Goal: Task Accomplishment & Management: Manage account settings

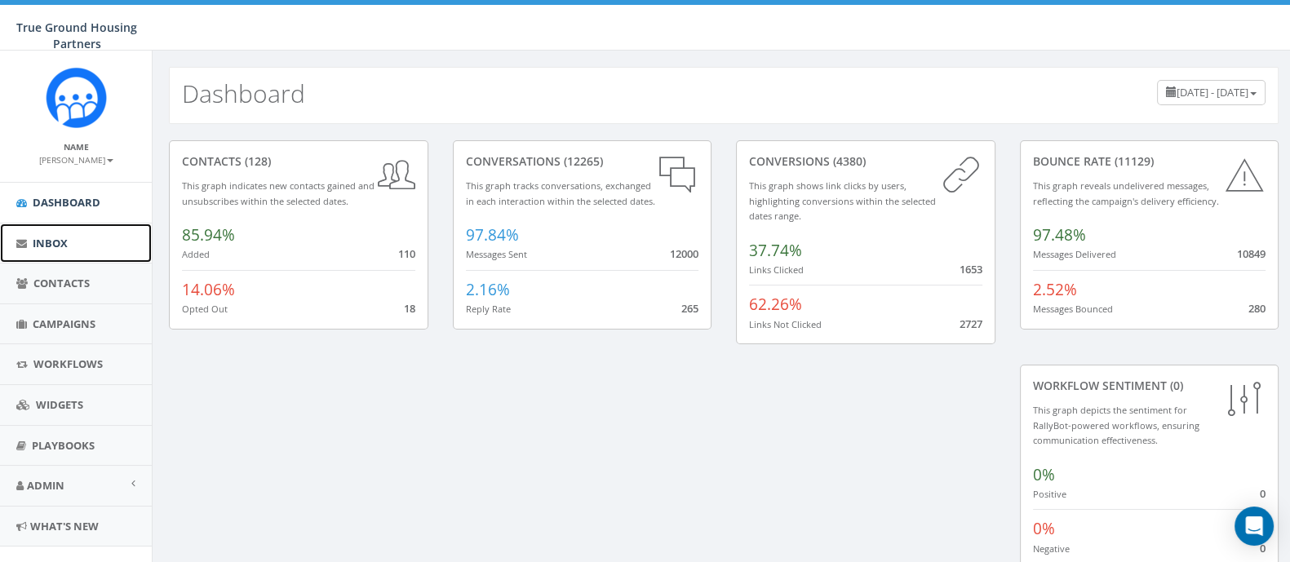
click at [57, 248] on span "Inbox" at bounding box center [50, 243] width 35 height 15
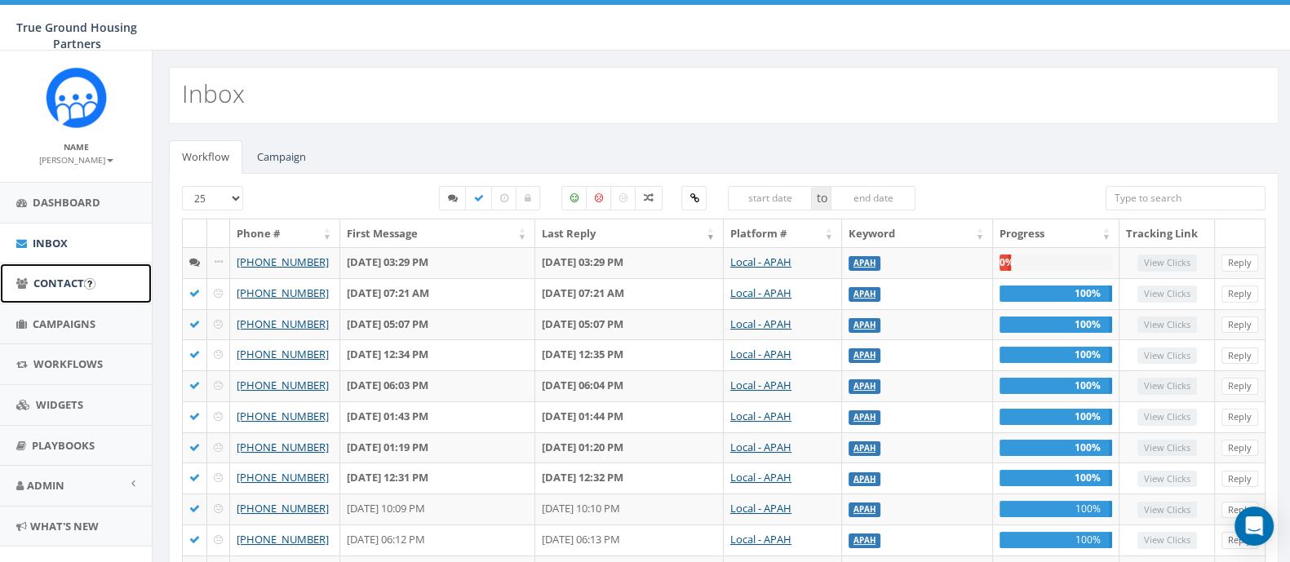
click at [57, 290] on link "Contacts" at bounding box center [76, 283] width 152 height 40
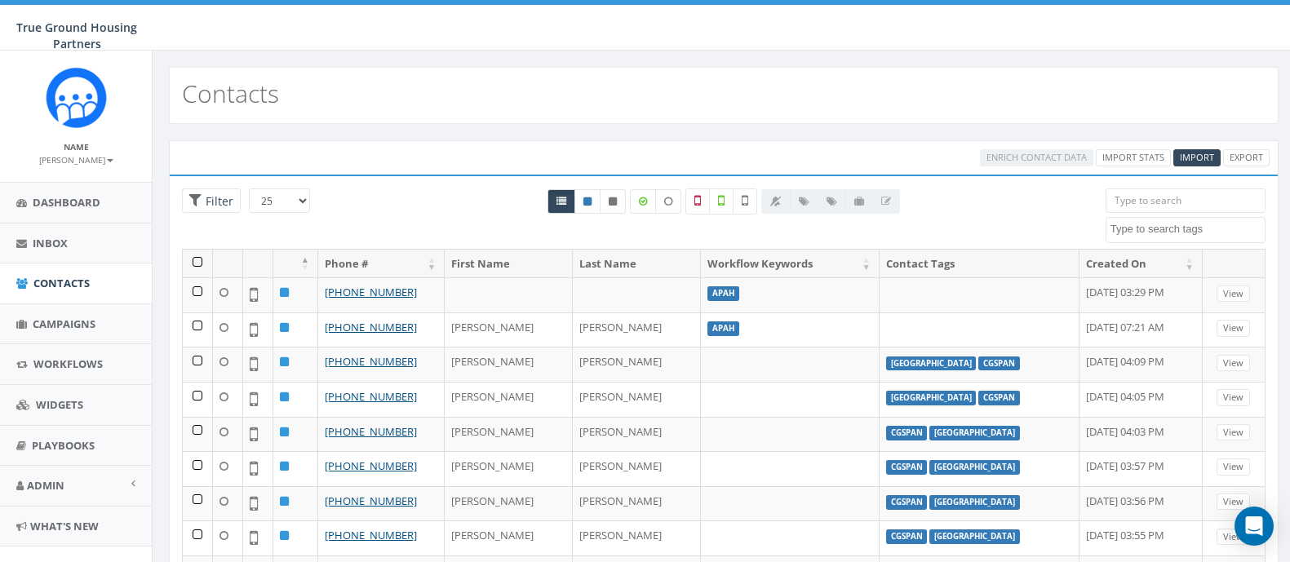
select select
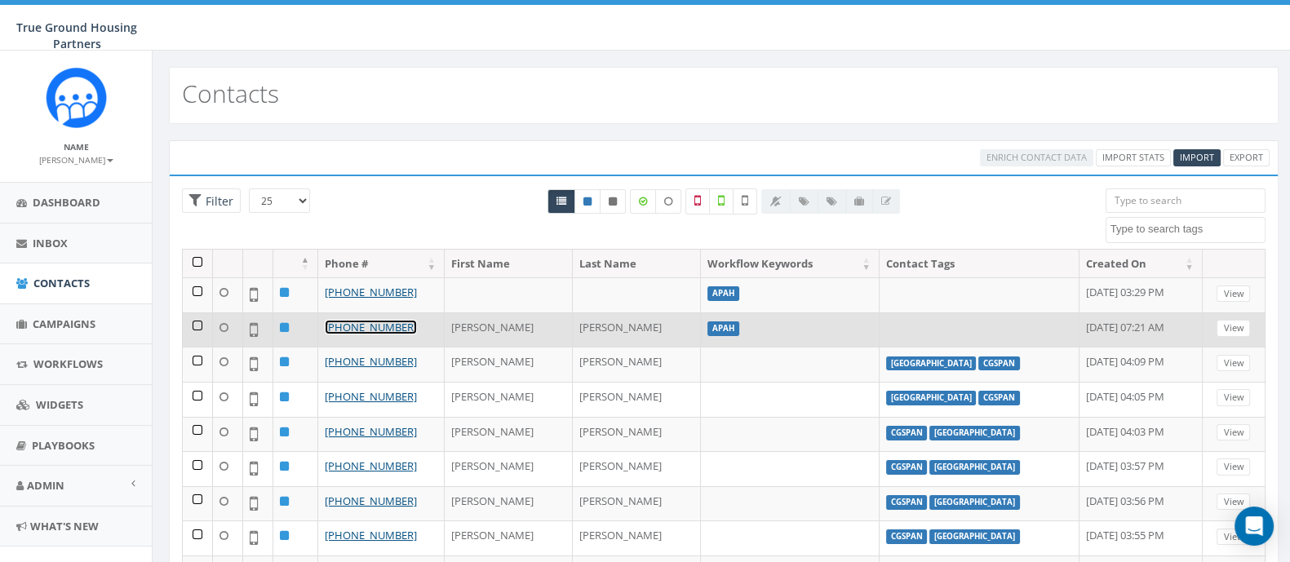
click at [365, 325] on link "[PHONE_NUMBER]" at bounding box center [371, 327] width 92 height 15
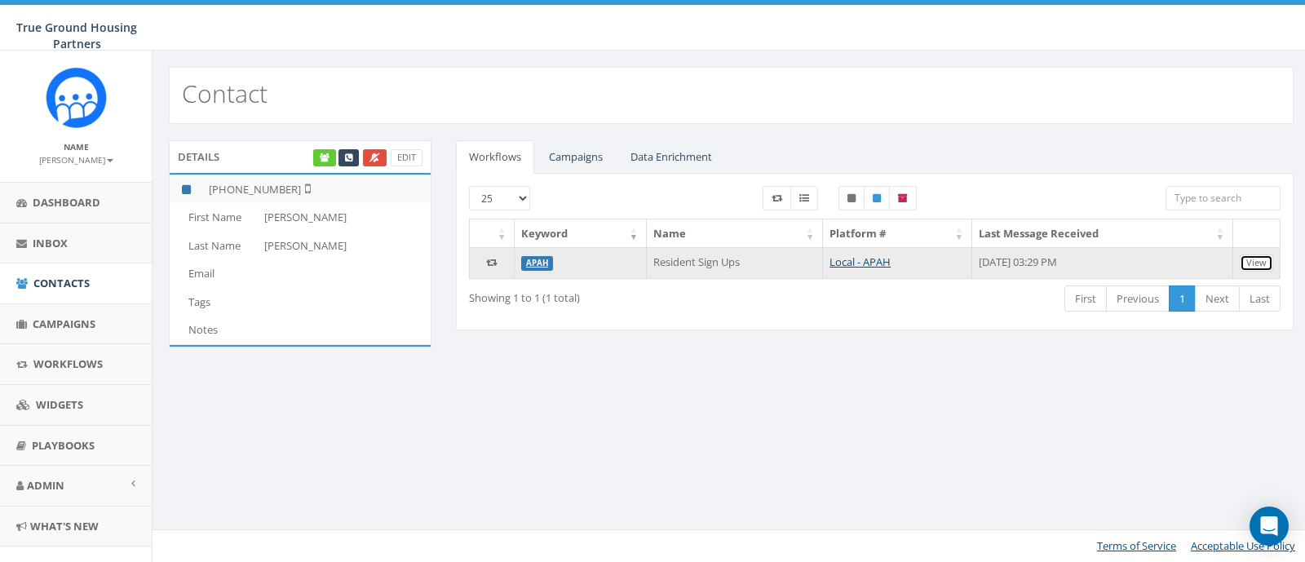
click at [1255, 263] on link "View" at bounding box center [1256, 262] width 33 height 17
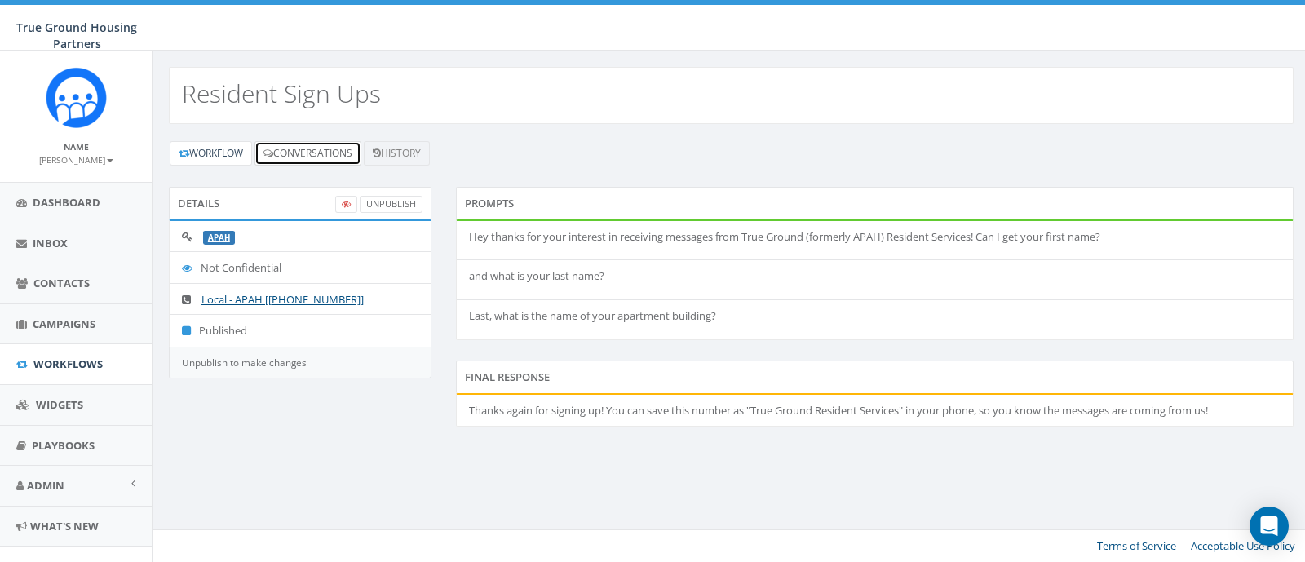
click at [298, 150] on link "Conversations" at bounding box center [307, 153] width 107 height 24
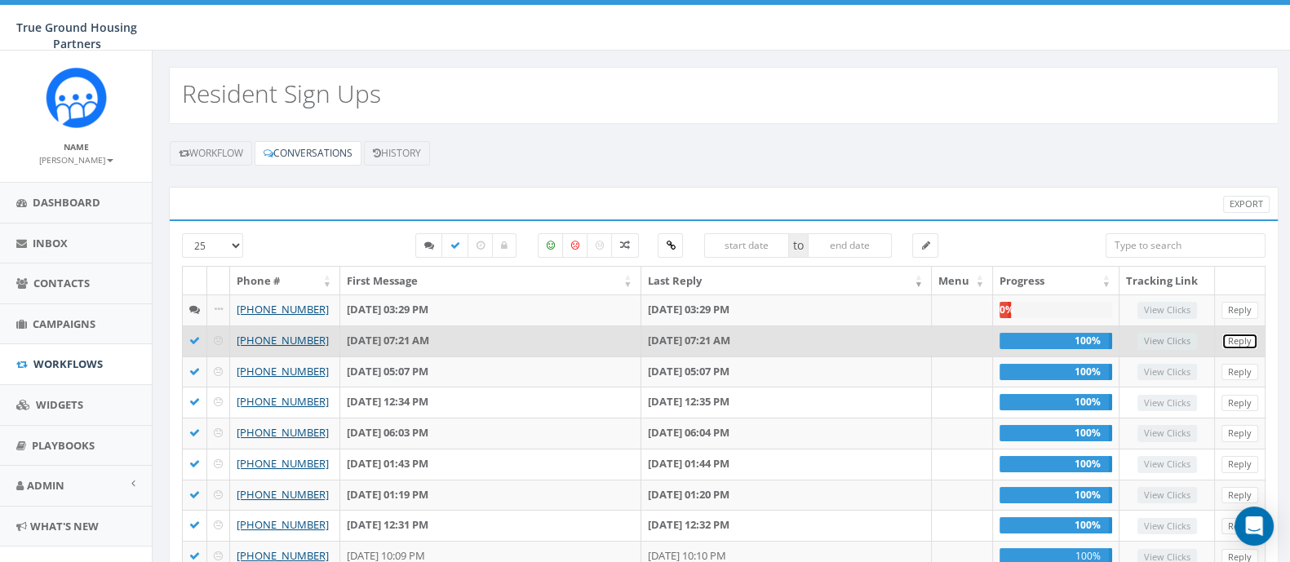
click at [1255, 336] on link "Reply" at bounding box center [1239, 341] width 37 height 17
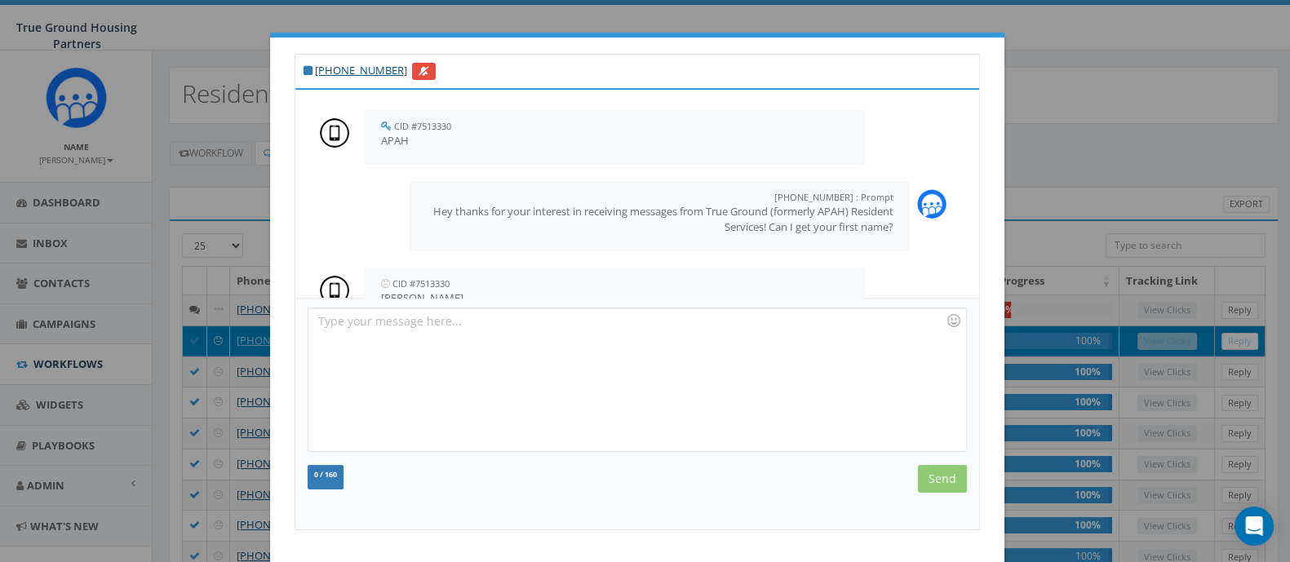
click at [1133, 94] on div "+1 240-644-8545 CID #7513330 September 04, 2025 07:21 AM APAH +1 571-458-1113 :…" at bounding box center [645, 281] width 1290 height 562
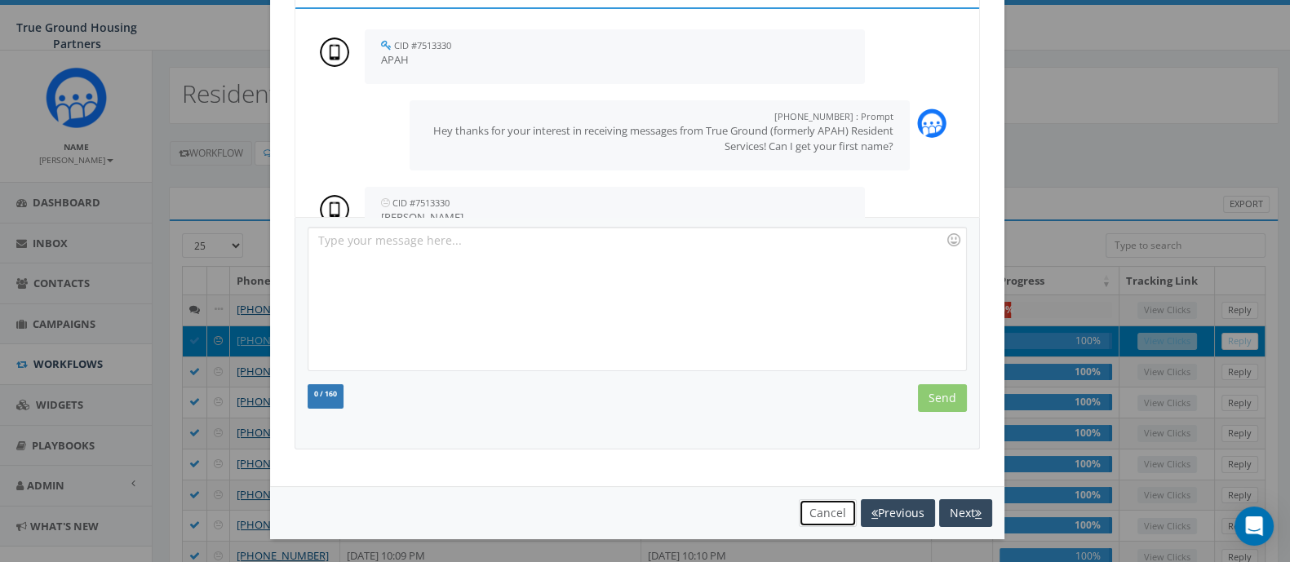
click at [821, 519] on button "Cancel" at bounding box center [828, 513] width 58 height 28
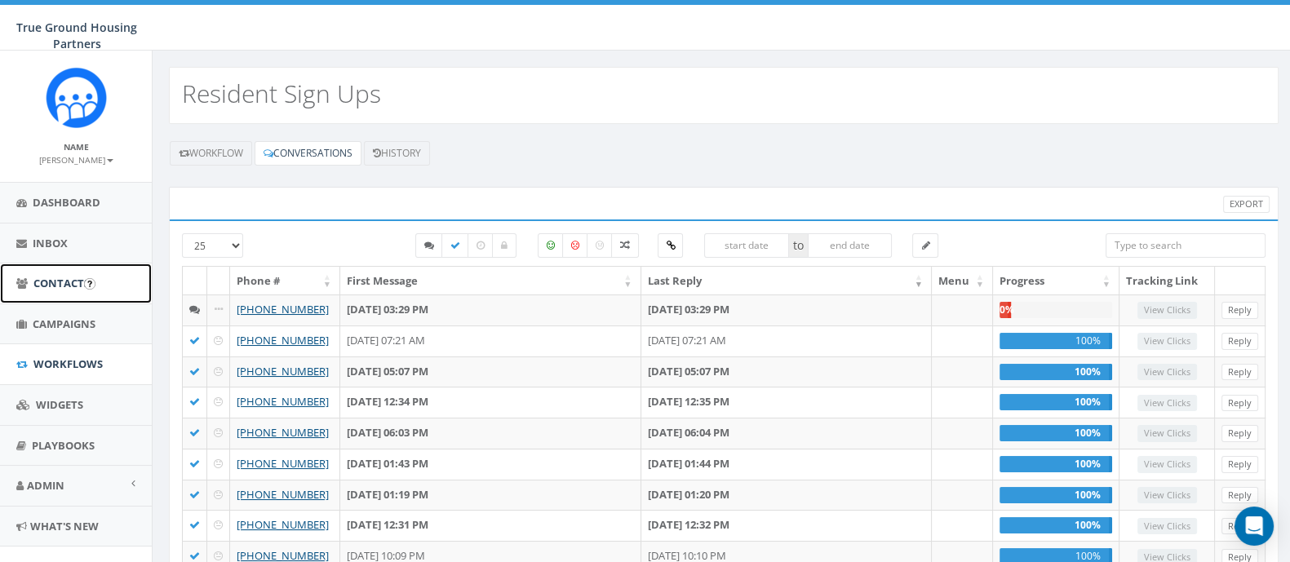
click at [60, 283] on span "Contacts" at bounding box center [61, 283] width 56 height 15
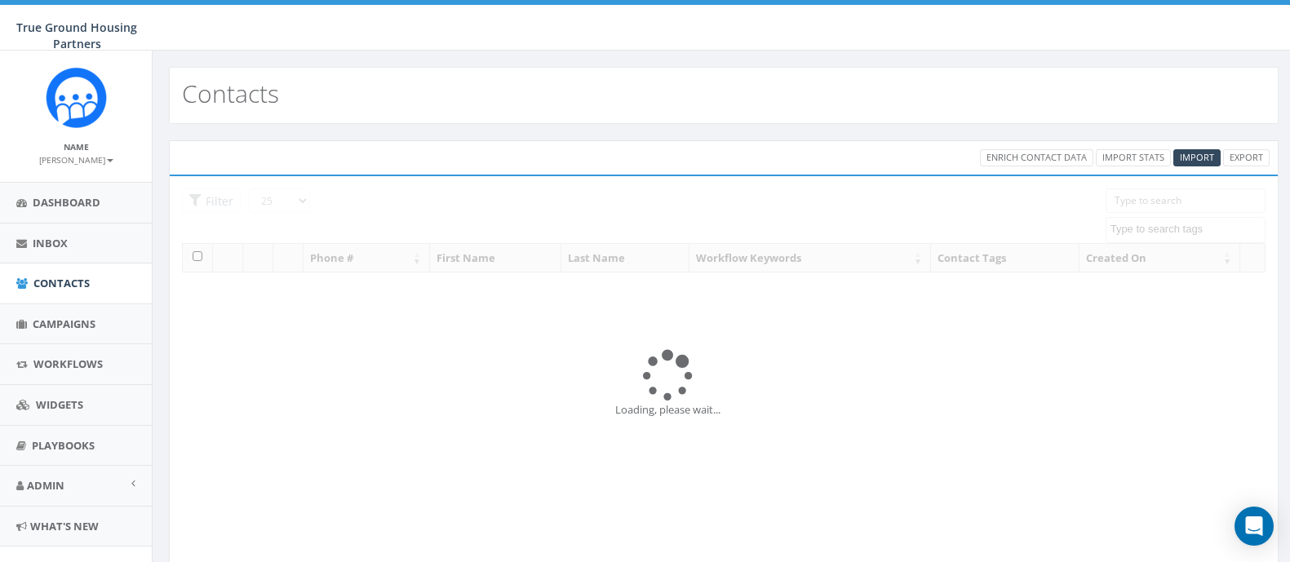
select select
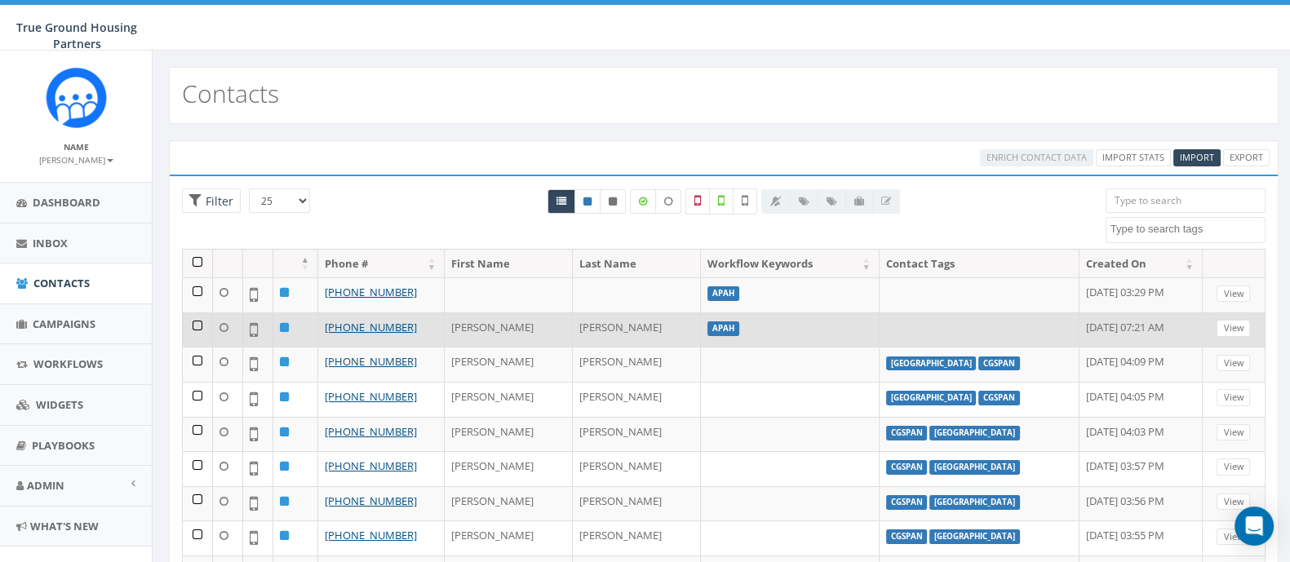
click at [194, 328] on td at bounding box center [198, 329] width 30 height 35
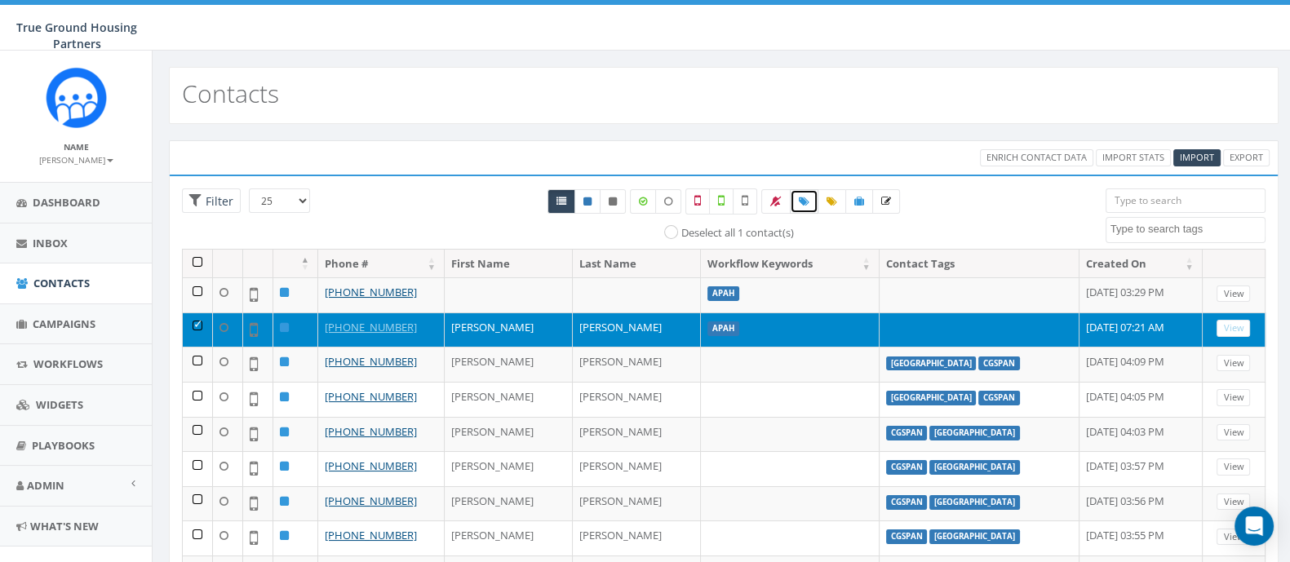
click at [803, 201] on icon at bounding box center [804, 202] width 11 height 10
select select
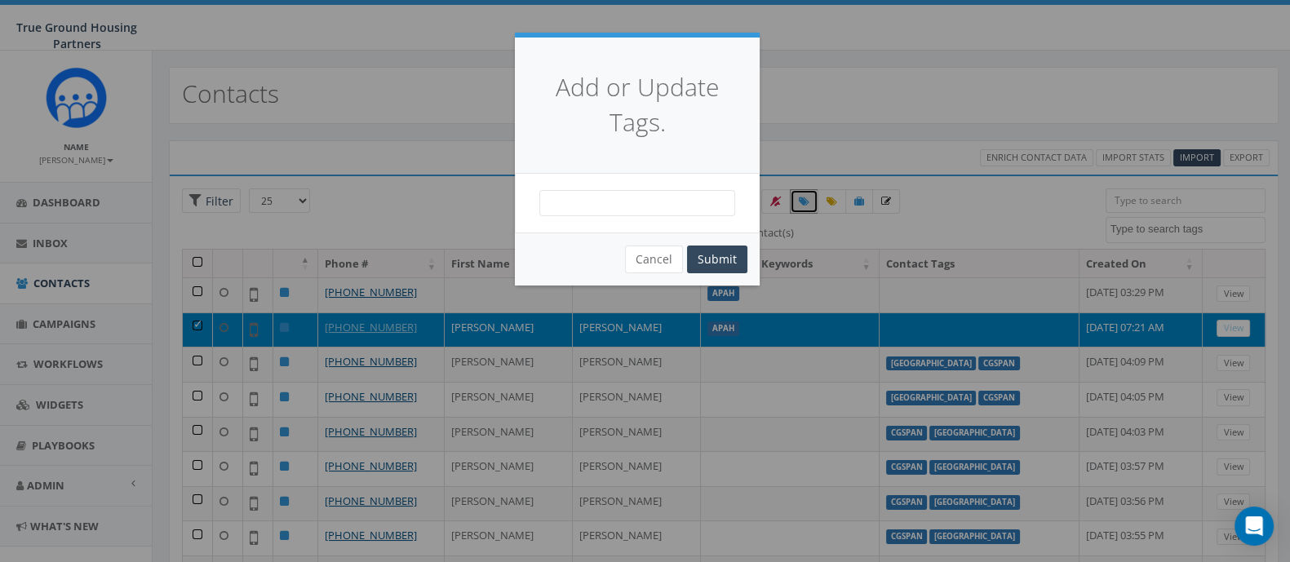
click at [681, 210] on span at bounding box center [637, 203] width 196 height 26
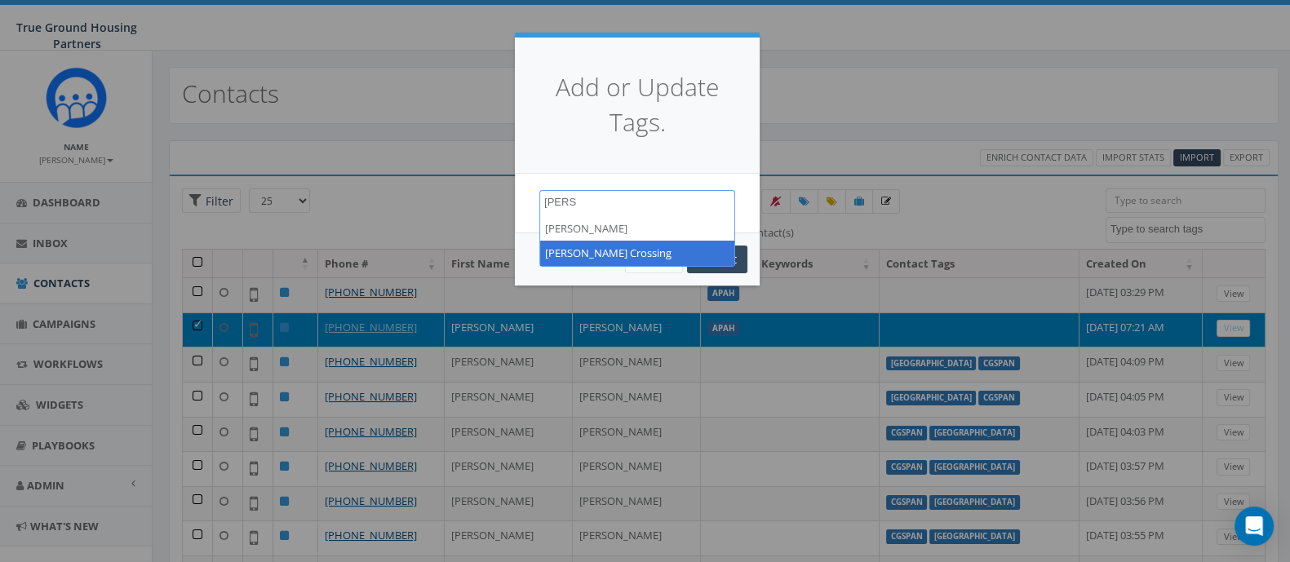
type textarea "Rigg"
select select "[PERSON_NAME] Crossing"
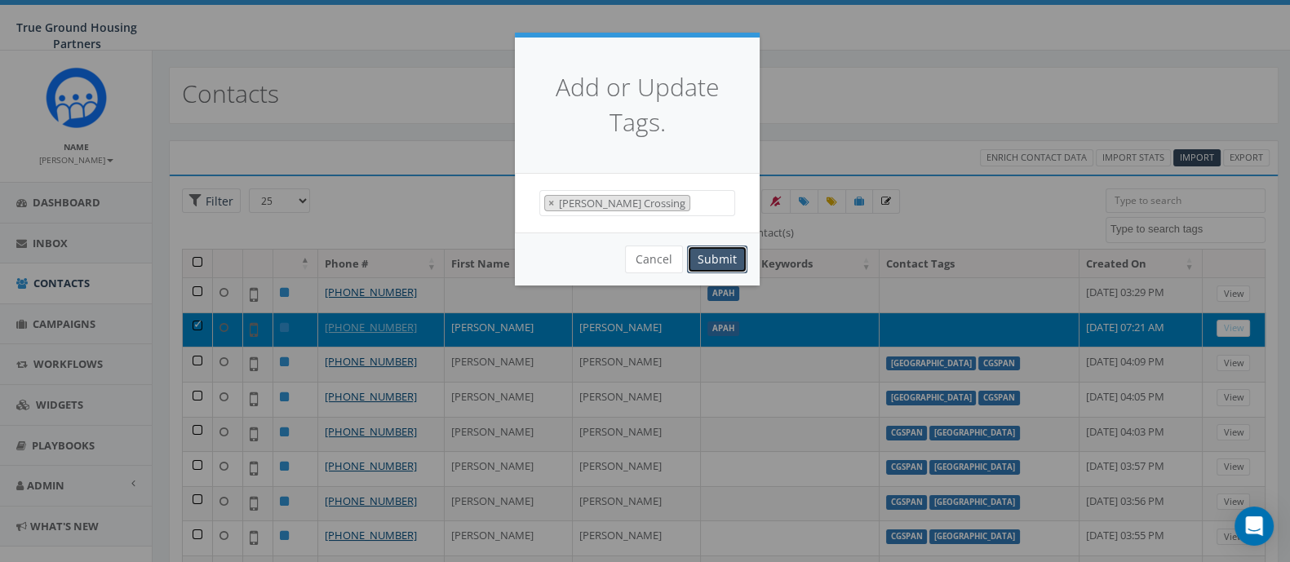
click at [718, 257] on button "Submit" at bounding box center [717, 260] width 60 height 28
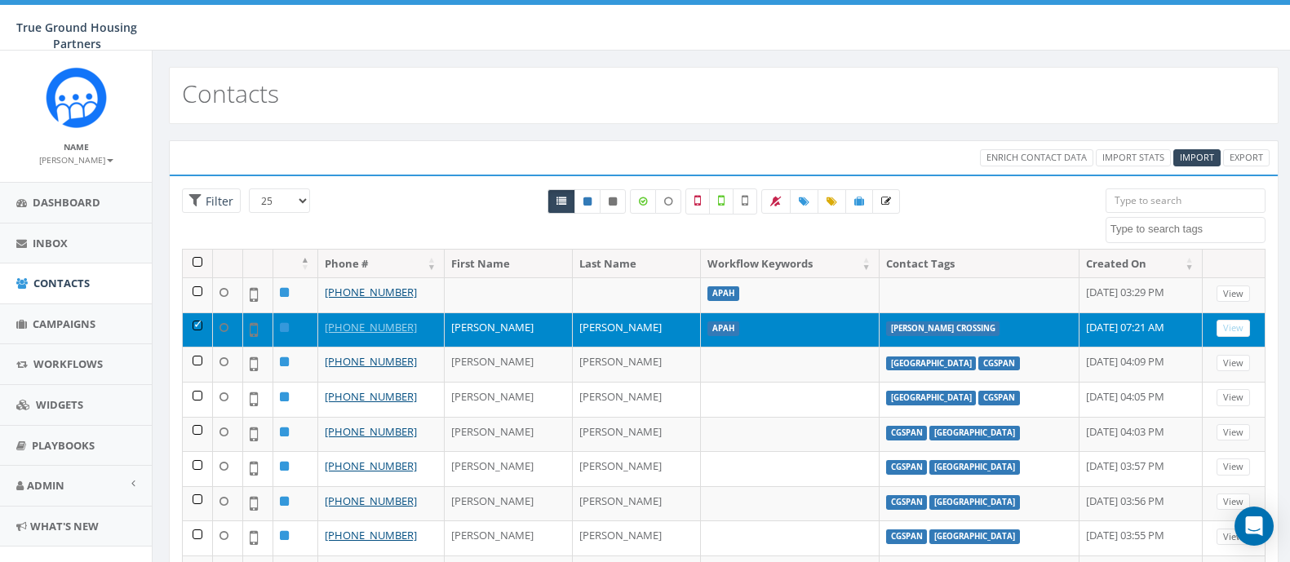
select select
click at [190, 317] on td at bounding box center [198, 329] width 30 height 35
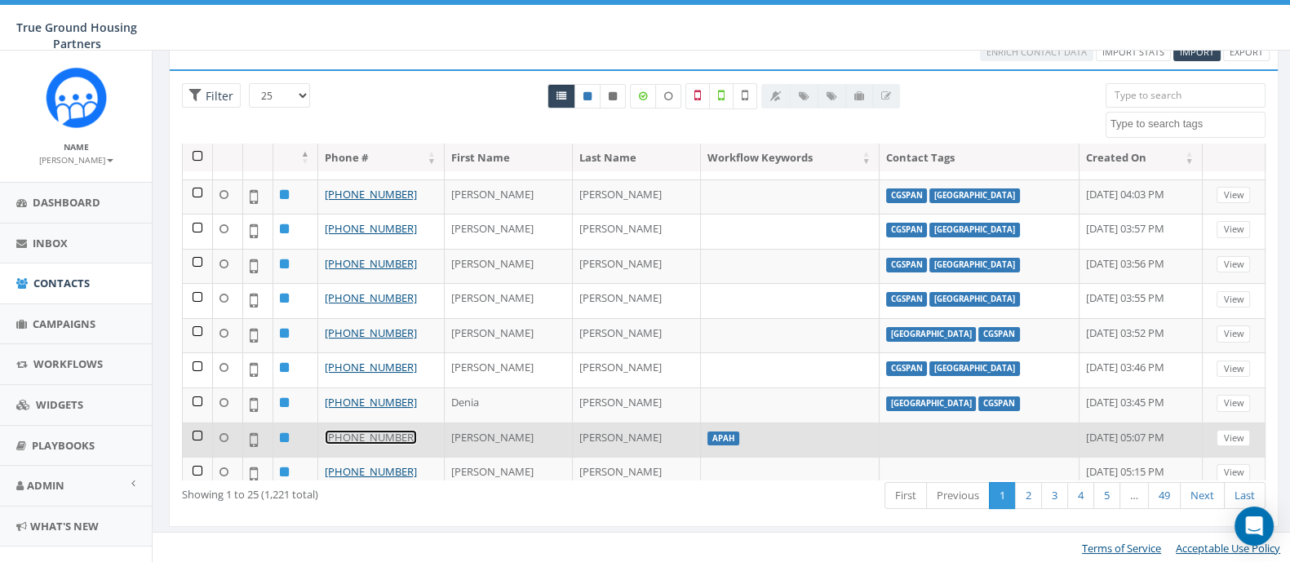
scroll to position [224, 0]
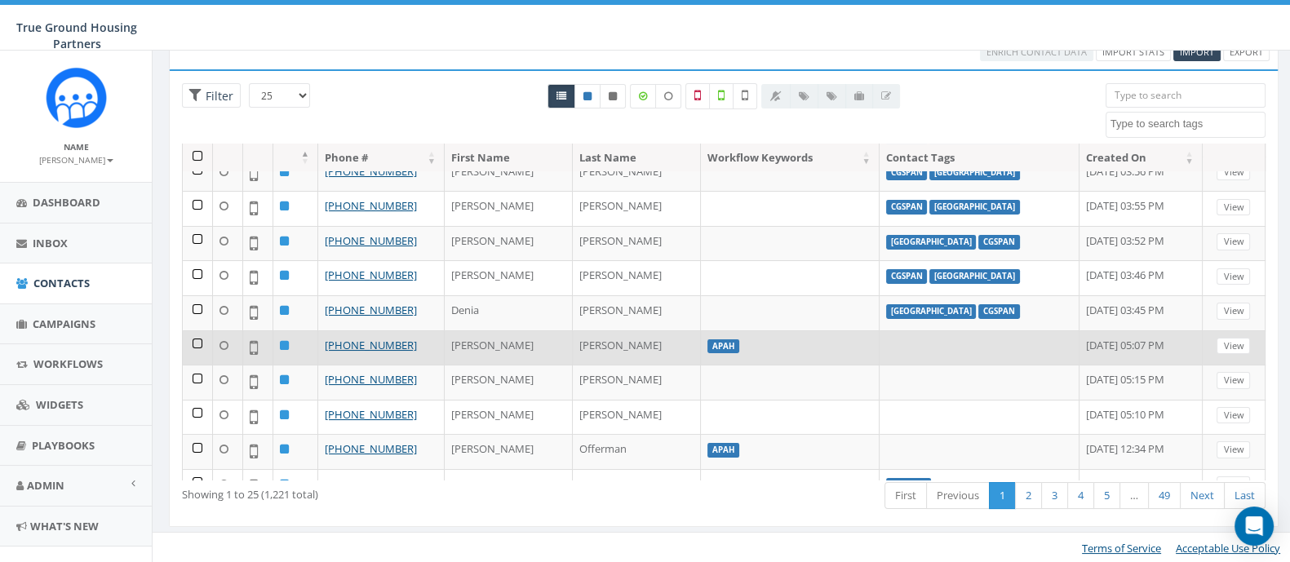
click at [194, 330] on td at bounding box center [198, 347] width 30 height 35
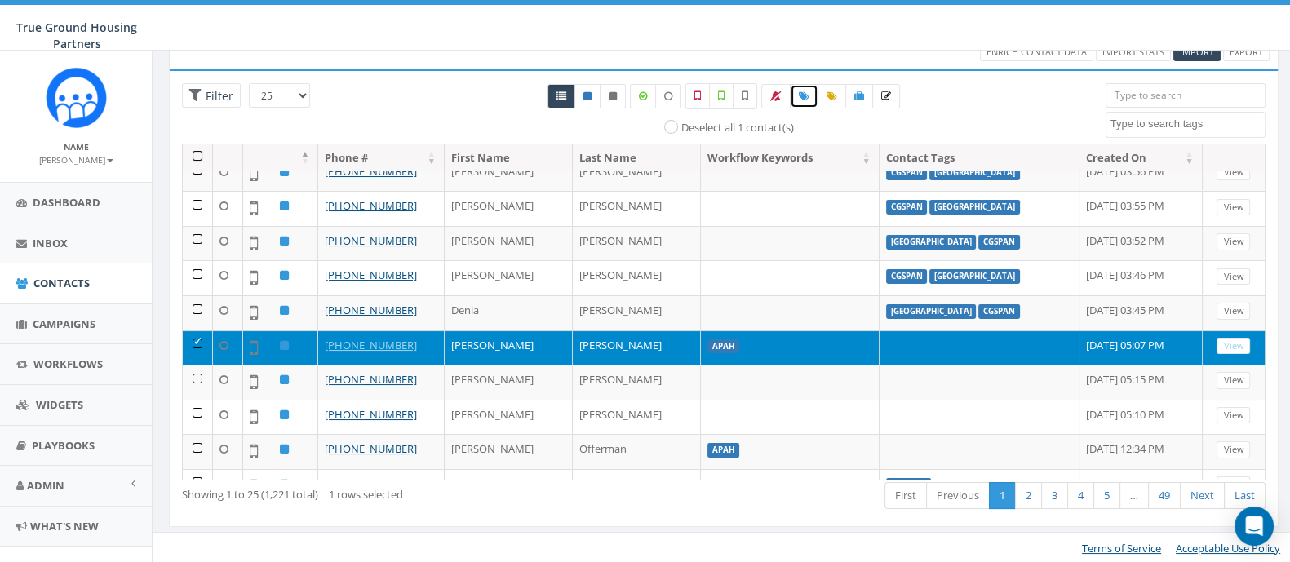
click at [808, 100] on icon at bounding box center [804, 96] width 11 height 10
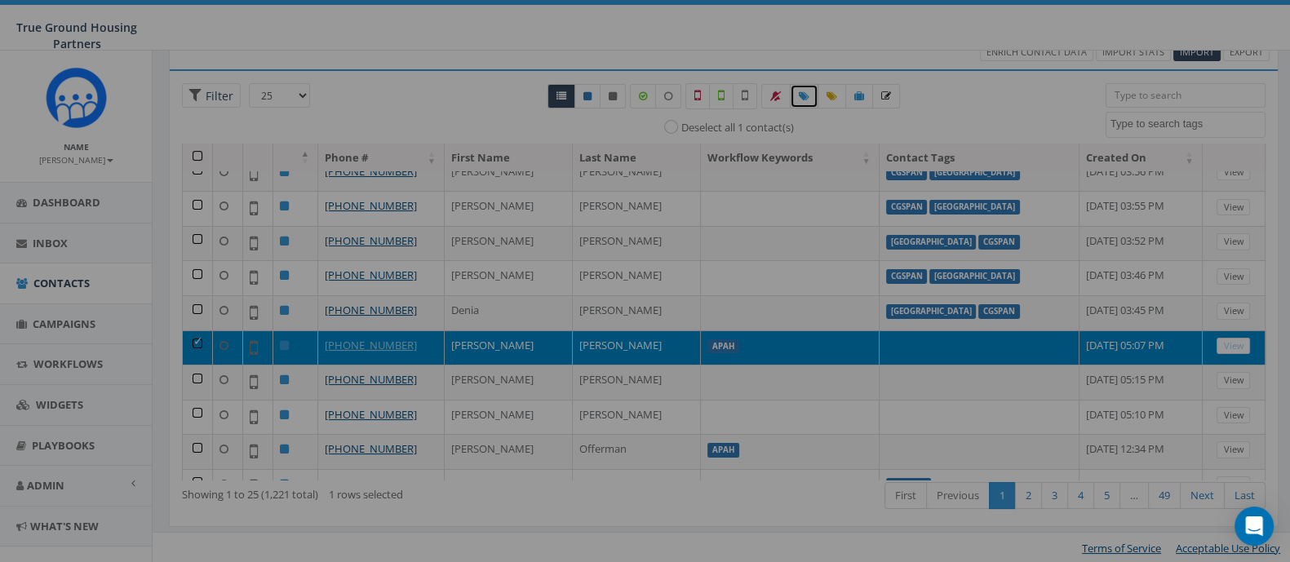
select select
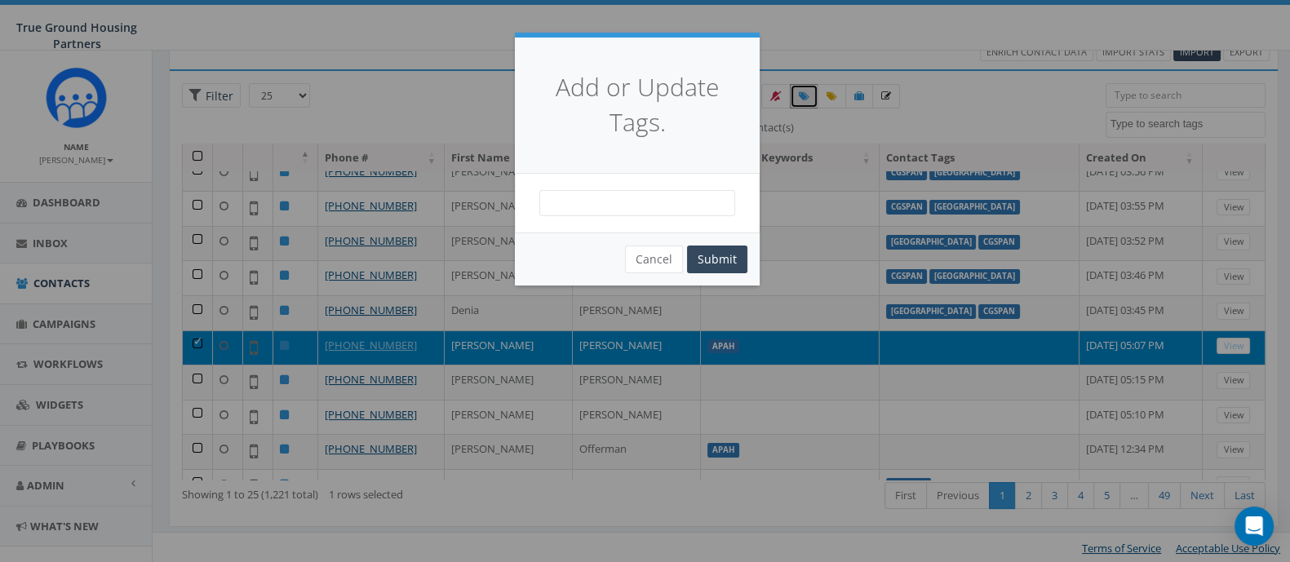
click at [615, 200] on span at bounding box center [637, 203] width 196 height 26
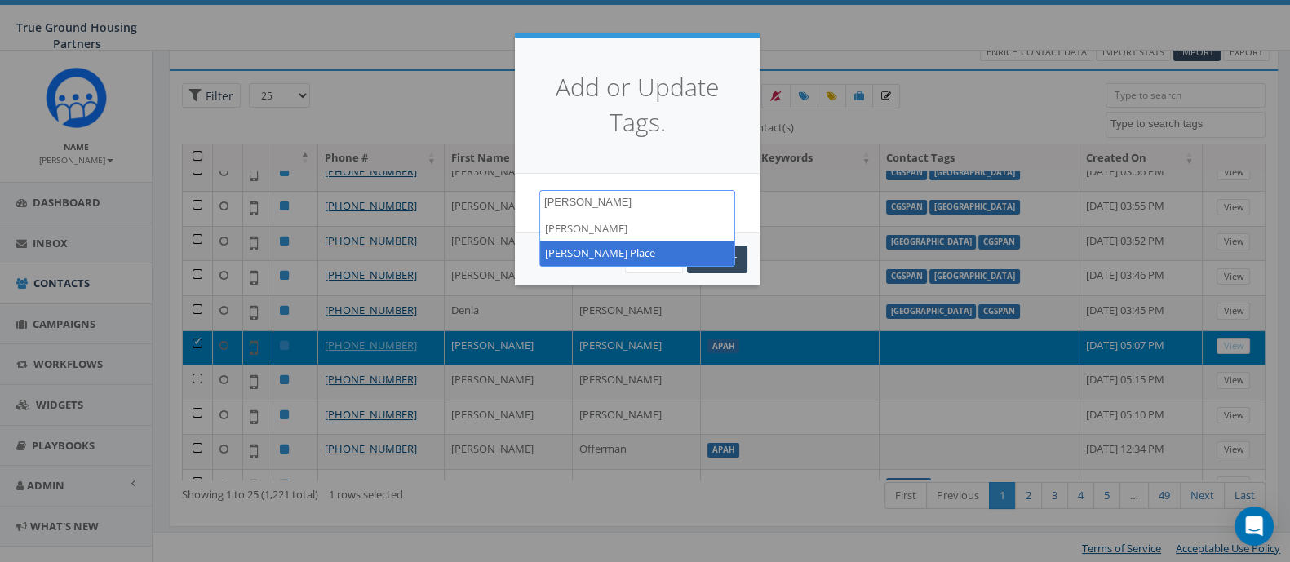
type textarea "Terwilliger"
select select "Terwilliger Place"
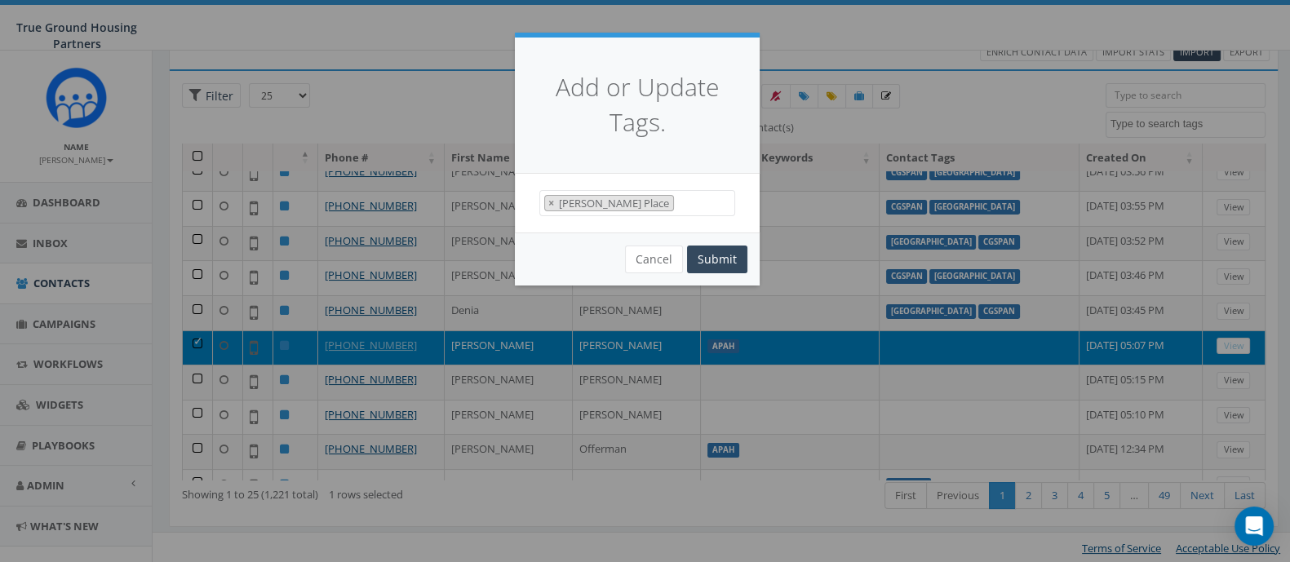
scroll to position [772, 0]
click at [731, 250] on button "Submit" at bounding box center [717, 260] width 60 height 28
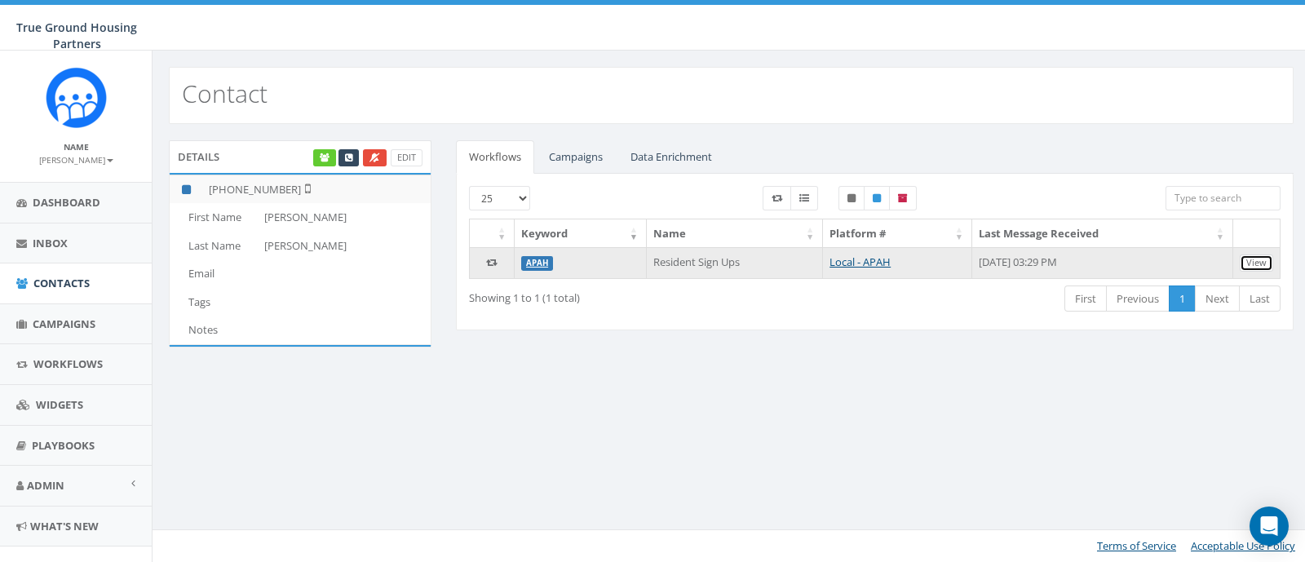
click at [1266, 260] on link "View" at bounding box center [1256, 262] width 33 height 17
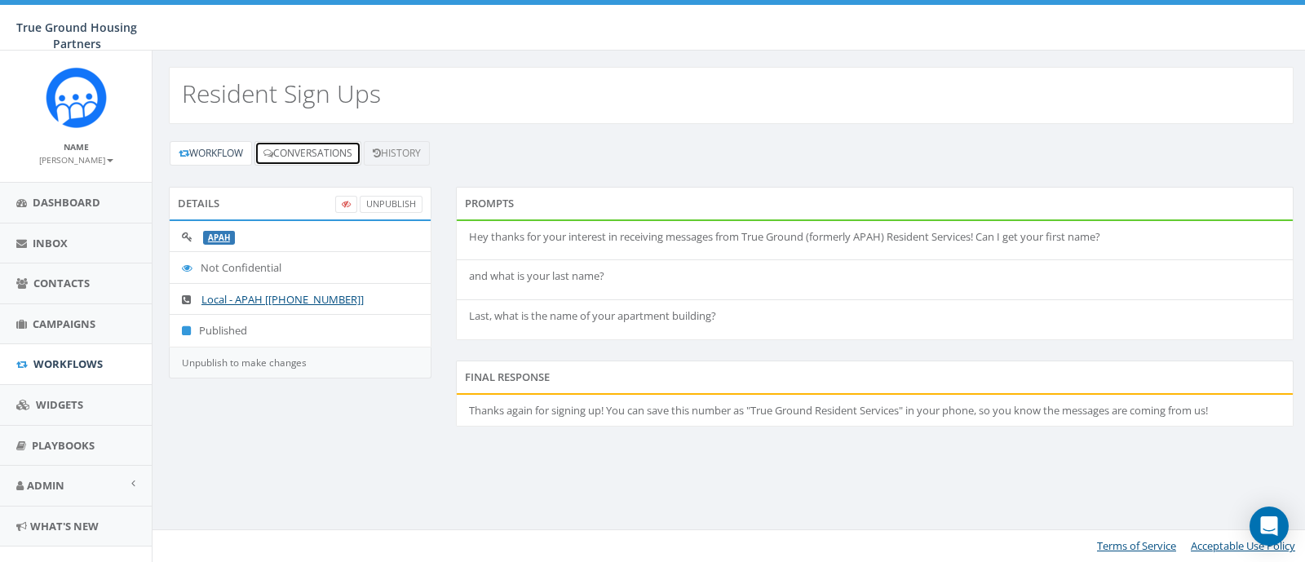
click at [291, 146] on link "Conversations" at bounding box center [307, 153] width 107 height 24
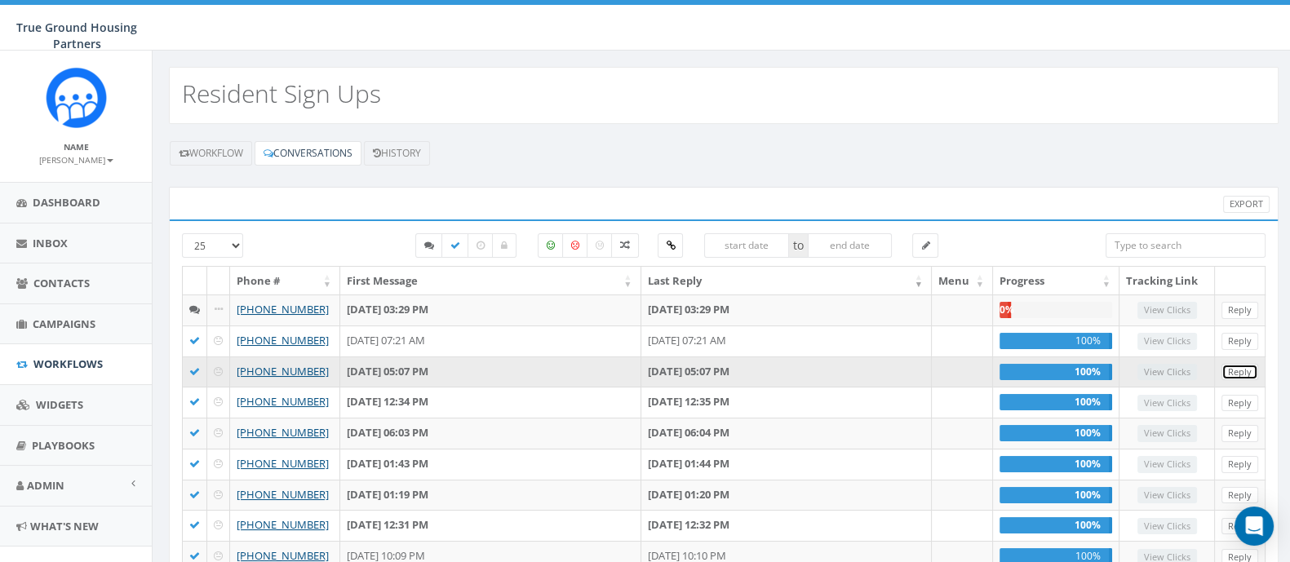
click at [1232, 371] on link "Reply" at bounding box center [1239, 372] width 37 height 17
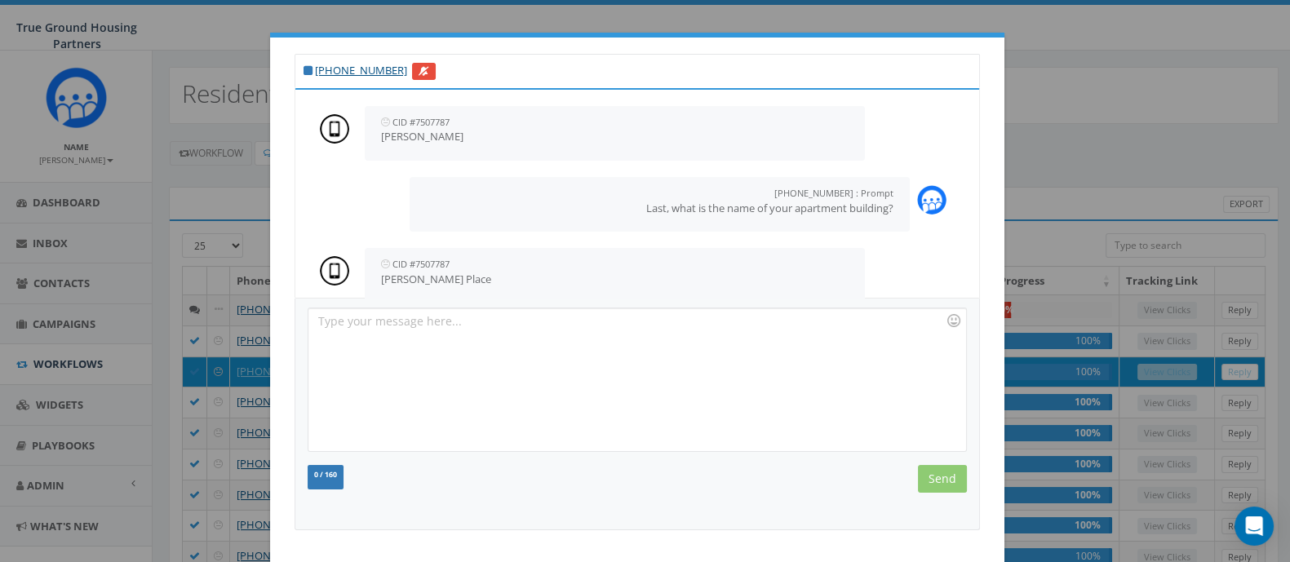
scroll to position [415, 0]
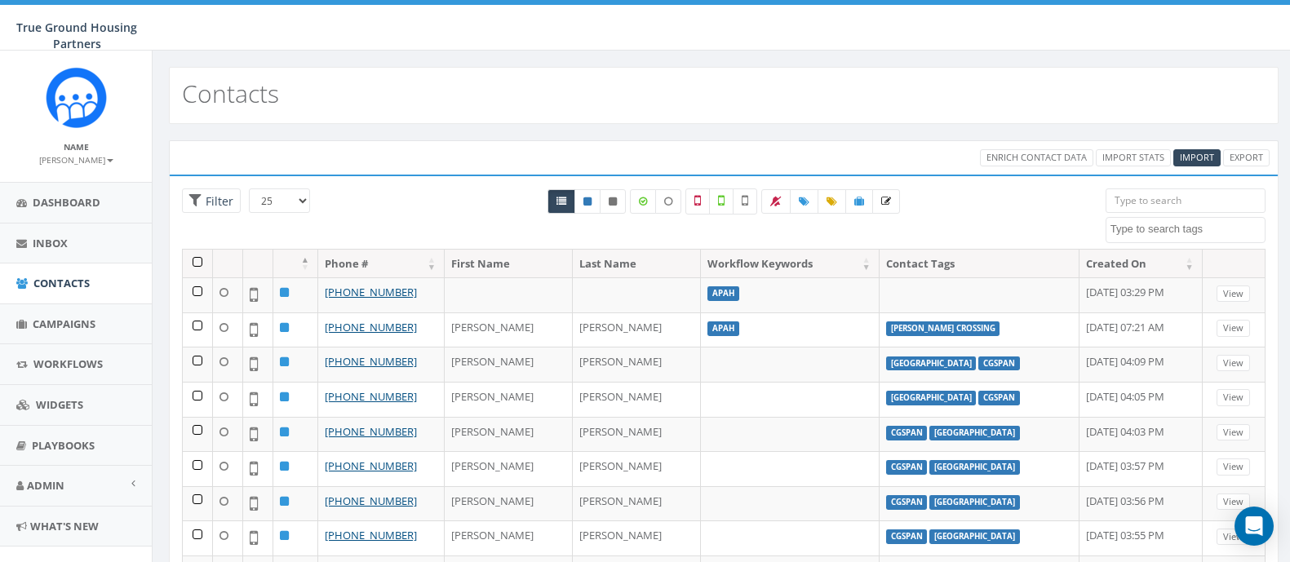
select select
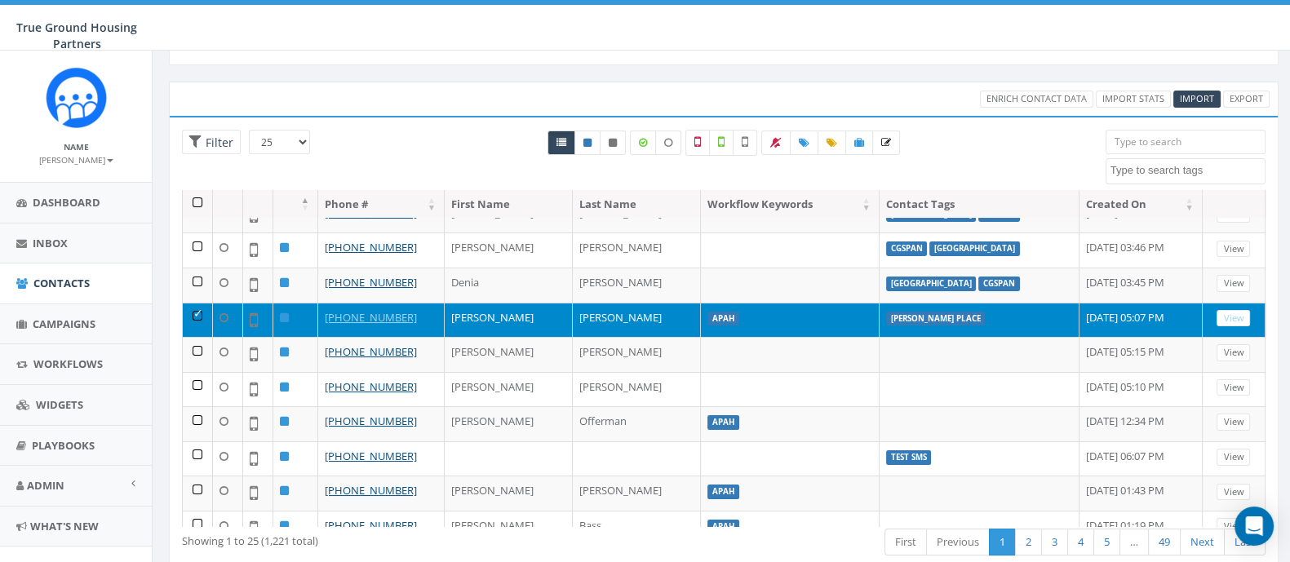
scroll to position [302, 0]
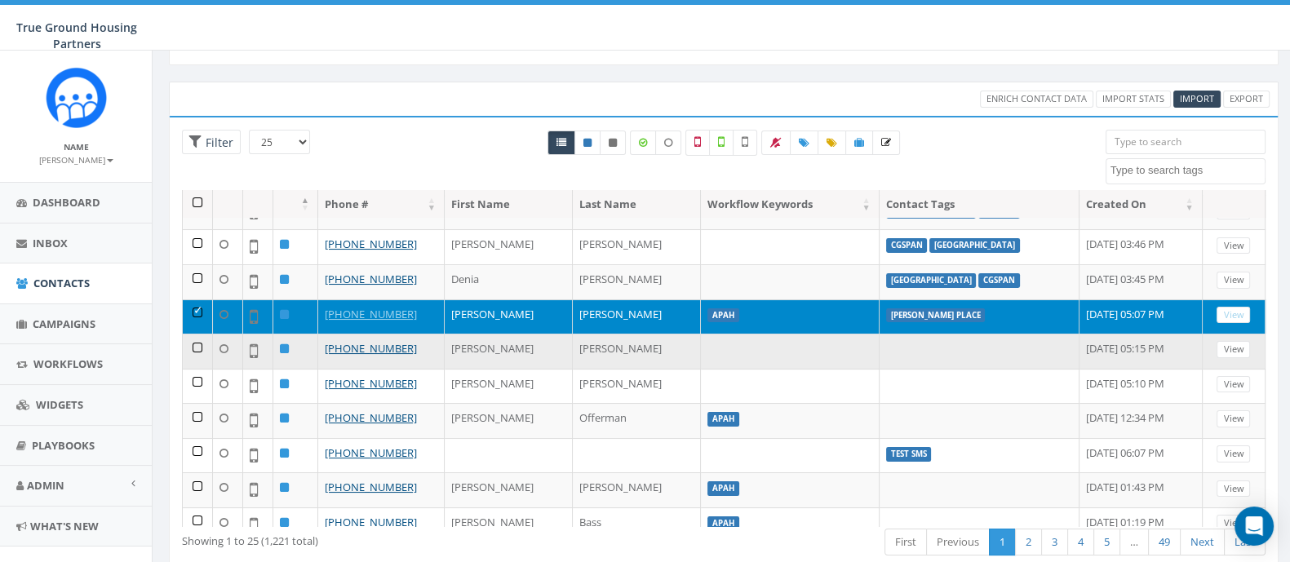
click at [197, 334] on td at bounding box center [198, 351] width 30 height 35
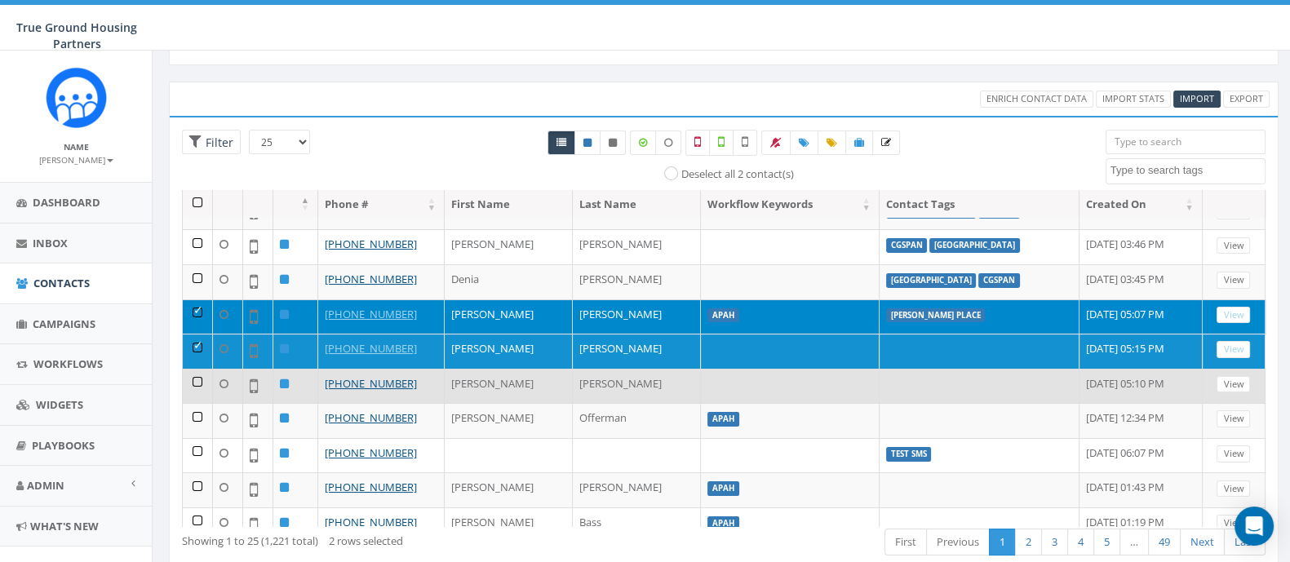
click at [189, 372] on td at bounding box center [198, 386] width 30 height 35
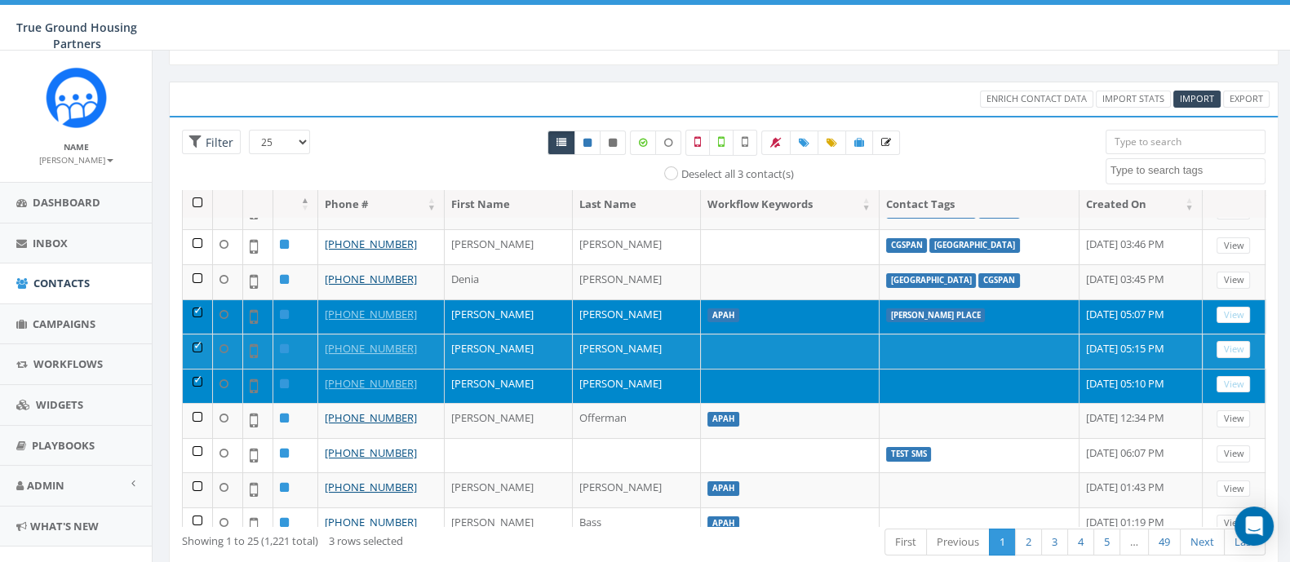
click at [199, 299] on td at bounding box center [198, 316] width 30 height 35
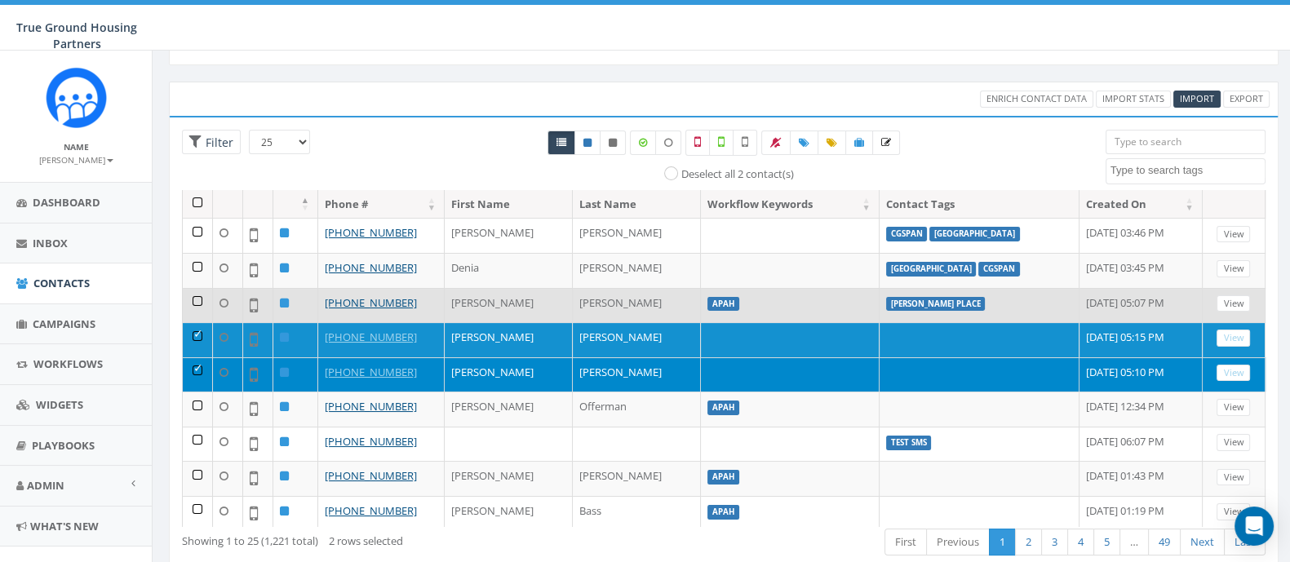
scroll to position [364, 0]
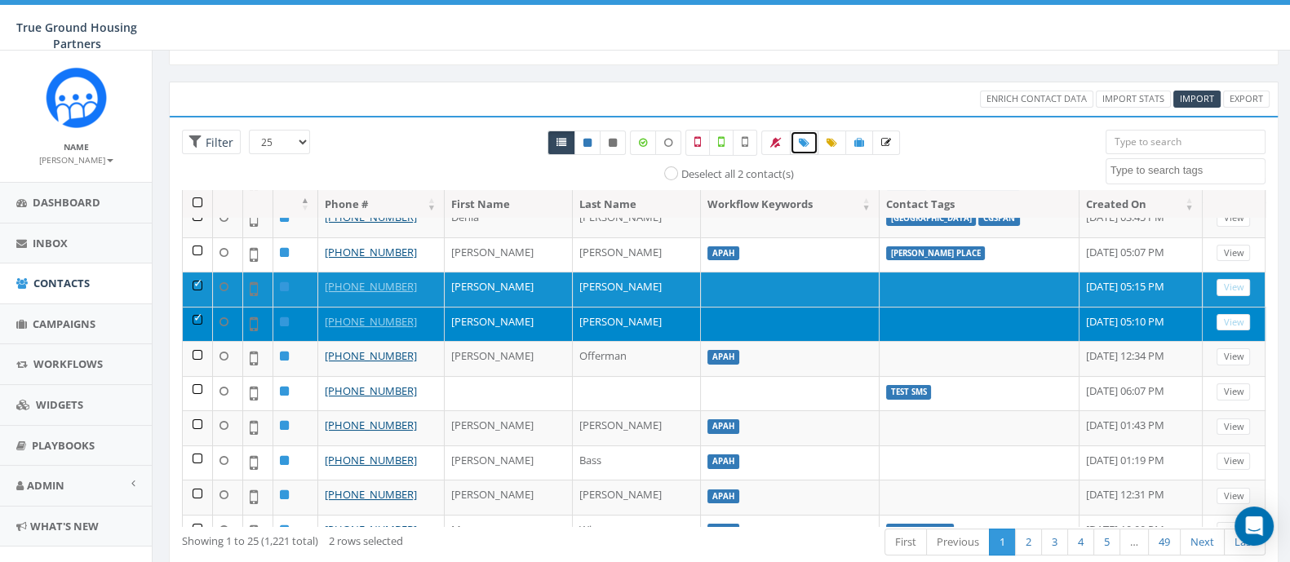
click at [799, 144] on icon at bounding box center [804, 143] width 11 height 10
select select
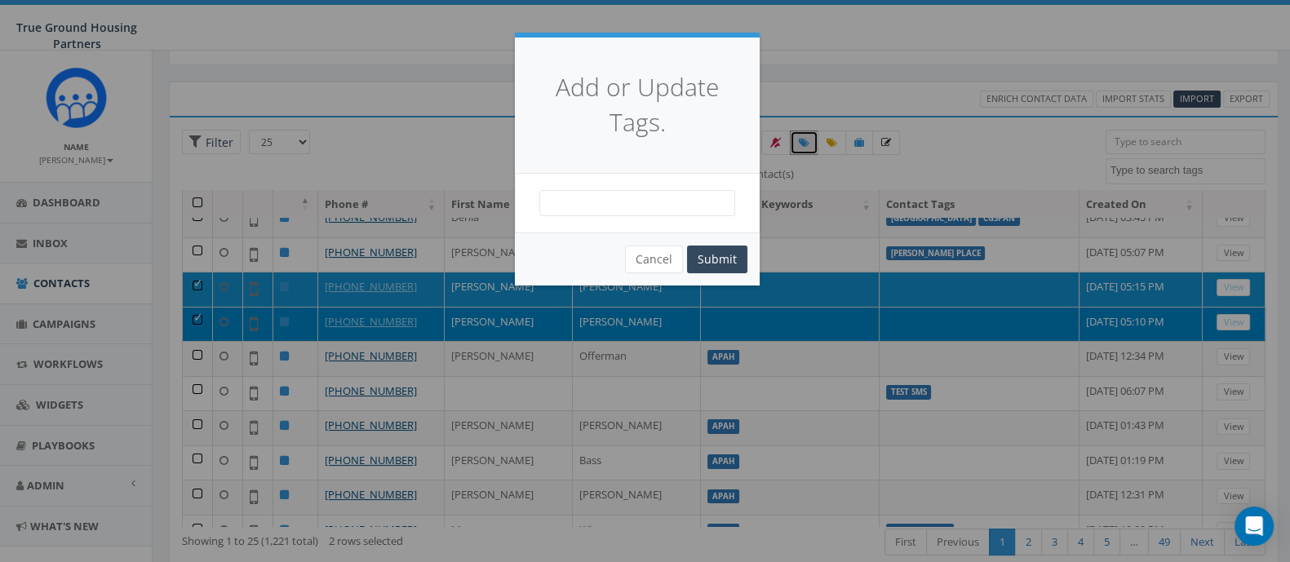
click at [604, 193] on span at bounding box center [637, 203] width 196 height 26
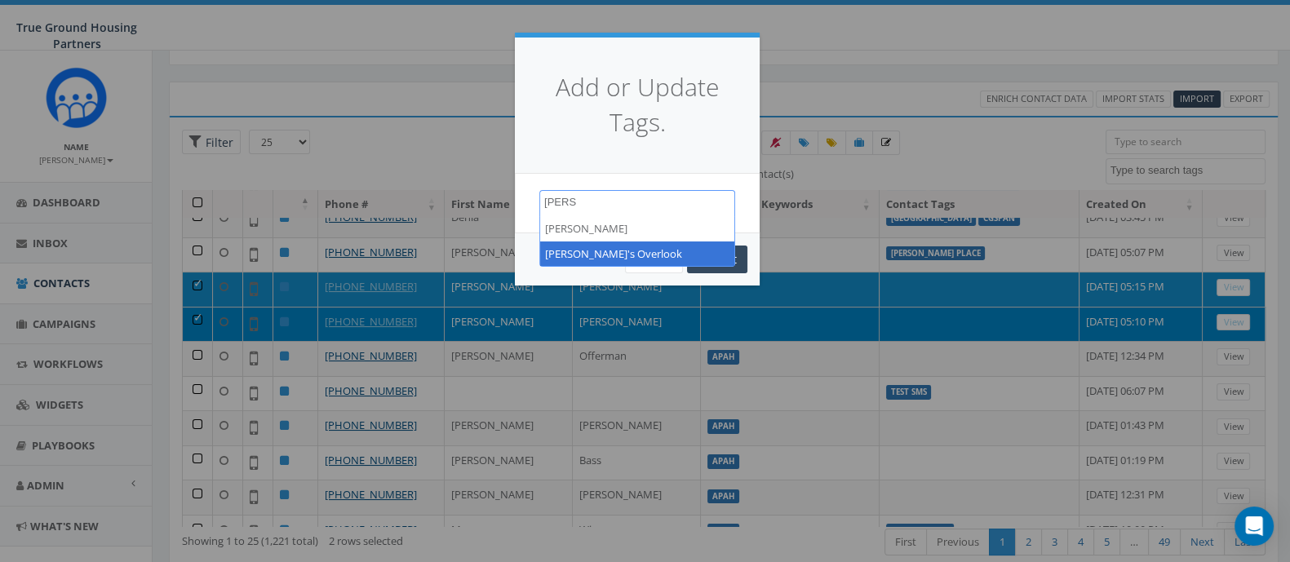
type textarea "Ilda"
select select "[PERSON_NAME]'s Overlook"
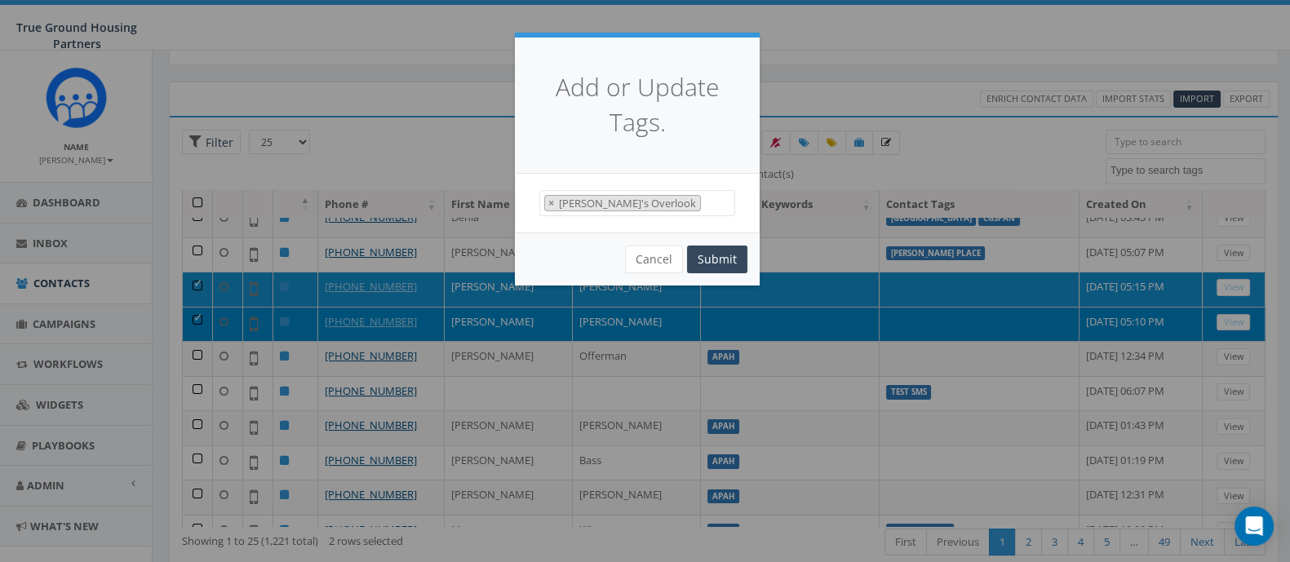
scroll to position [361, 0]
click at [732, 250] on button "Submit" at bounding box center [717, 260] width 60 height 28
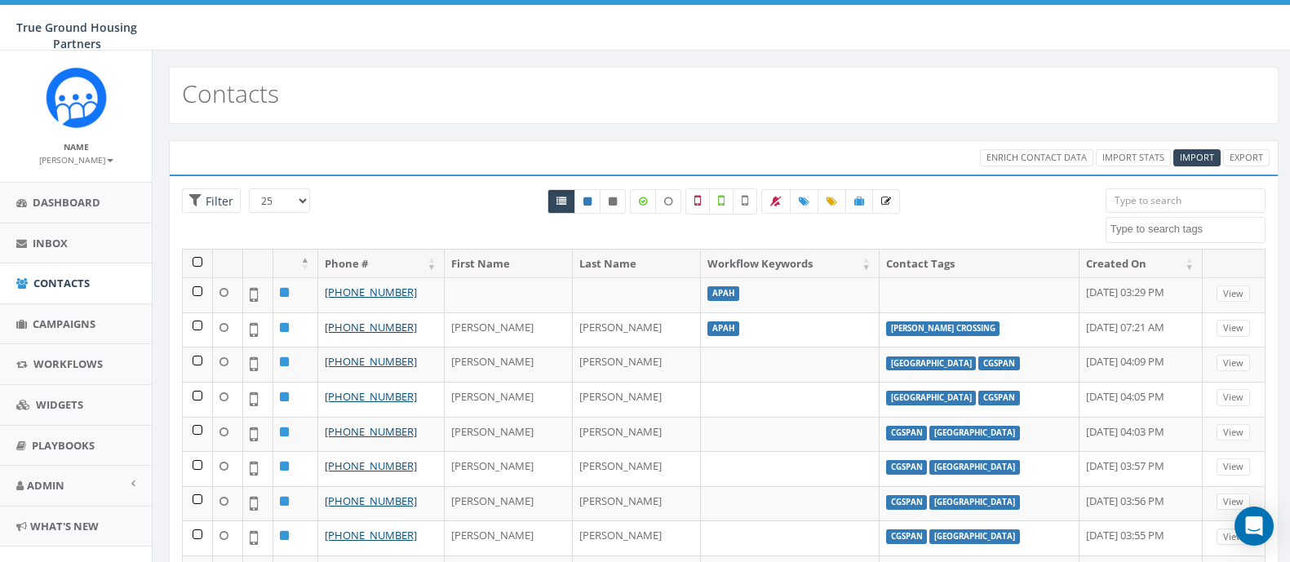
select select
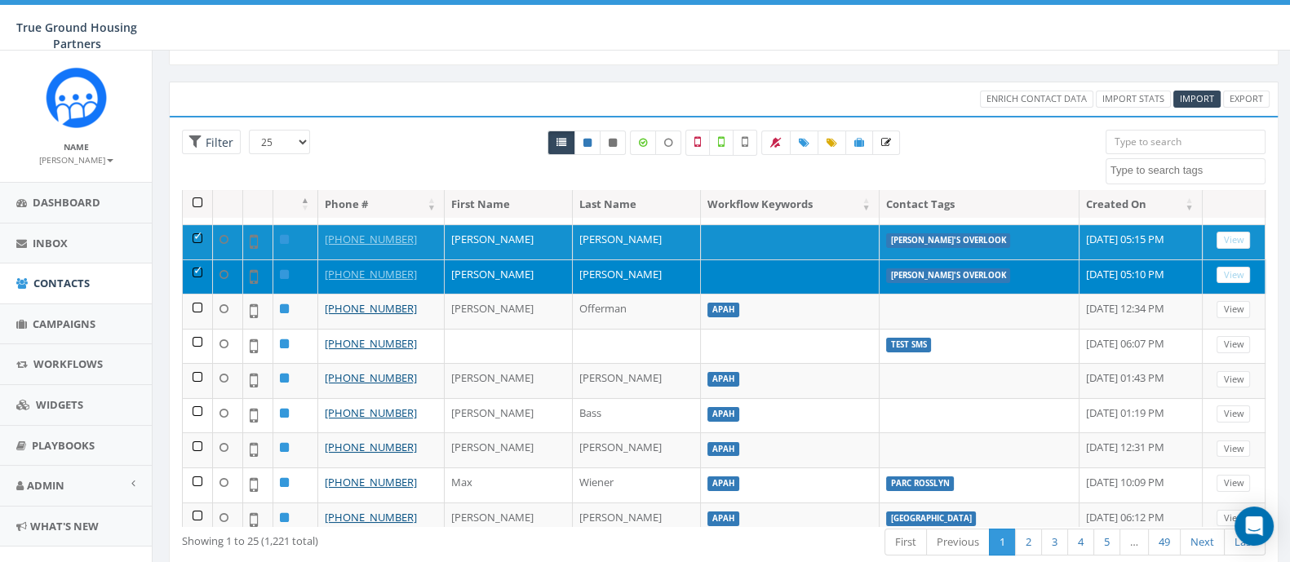
scroll to position [372, 0]
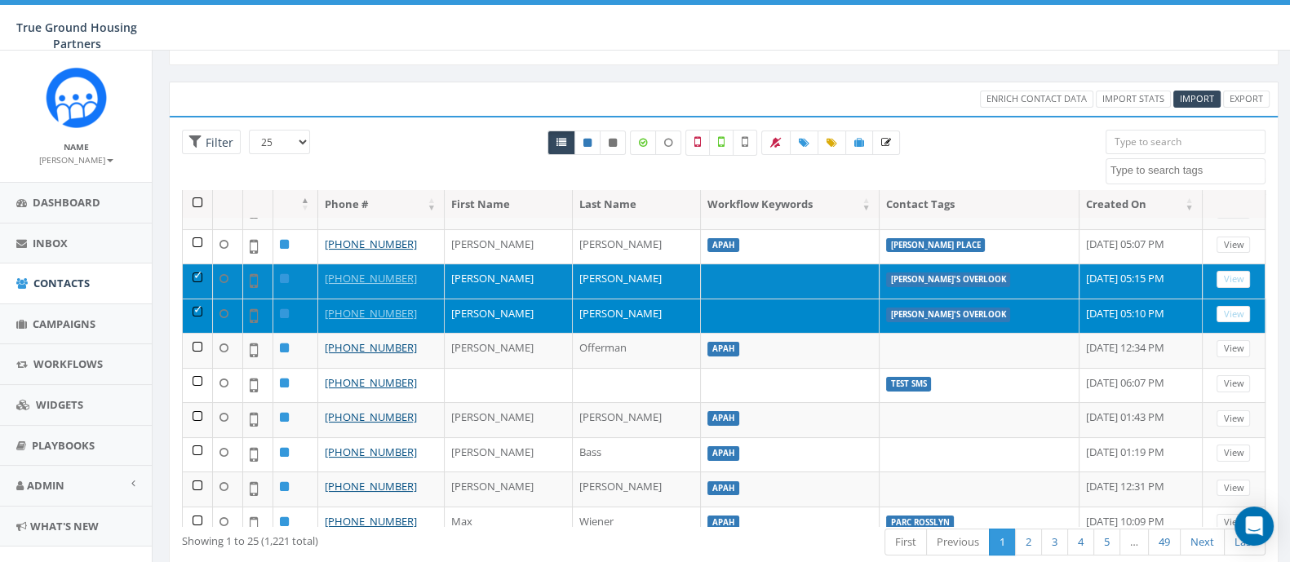
click at [192, 263] on td at bounding box center [198, 280] width 30 height 35
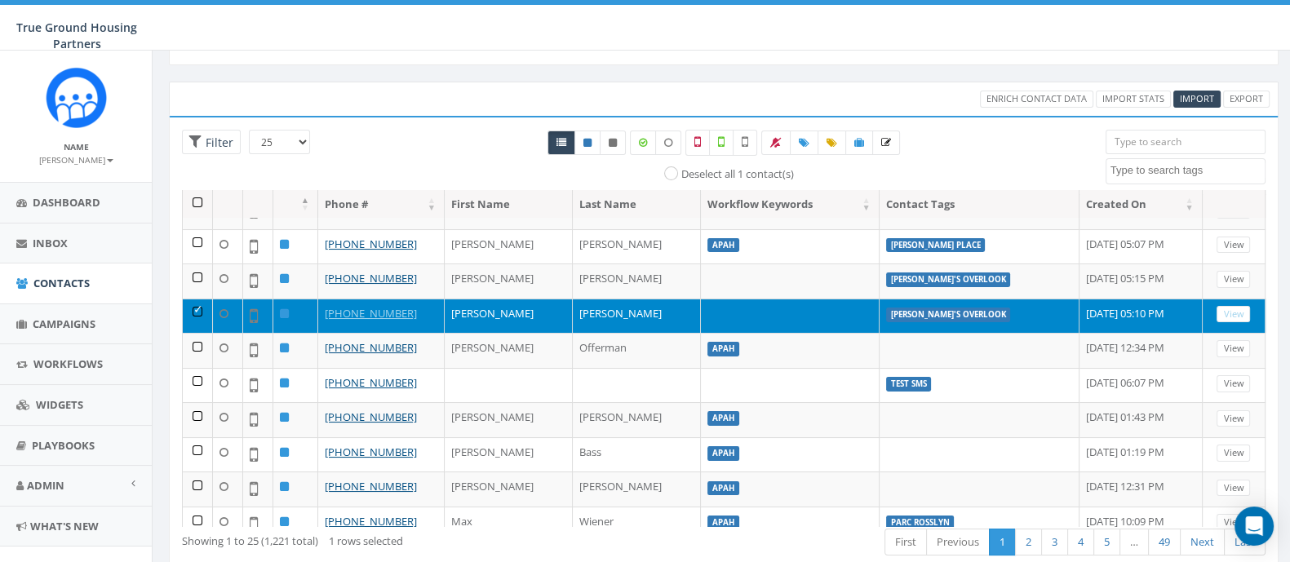
click at [195, 299] on td at bounding box center [198, 316] width 30 height 35
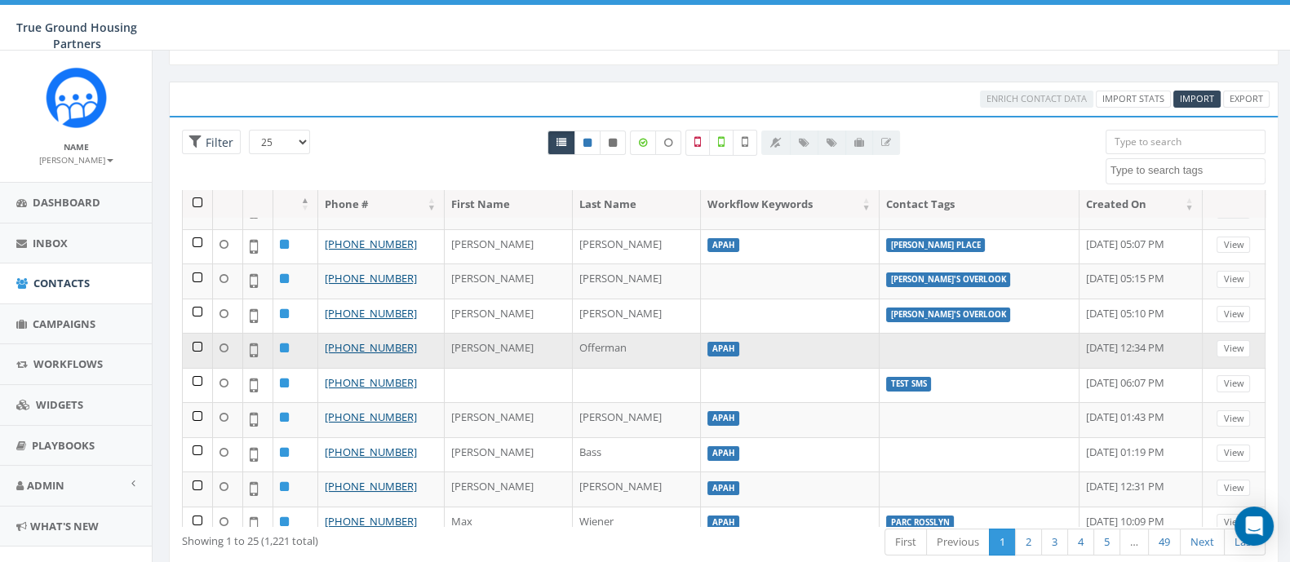
click at [185, 333] on td at bounding box center [198, 350] width 30 height 35
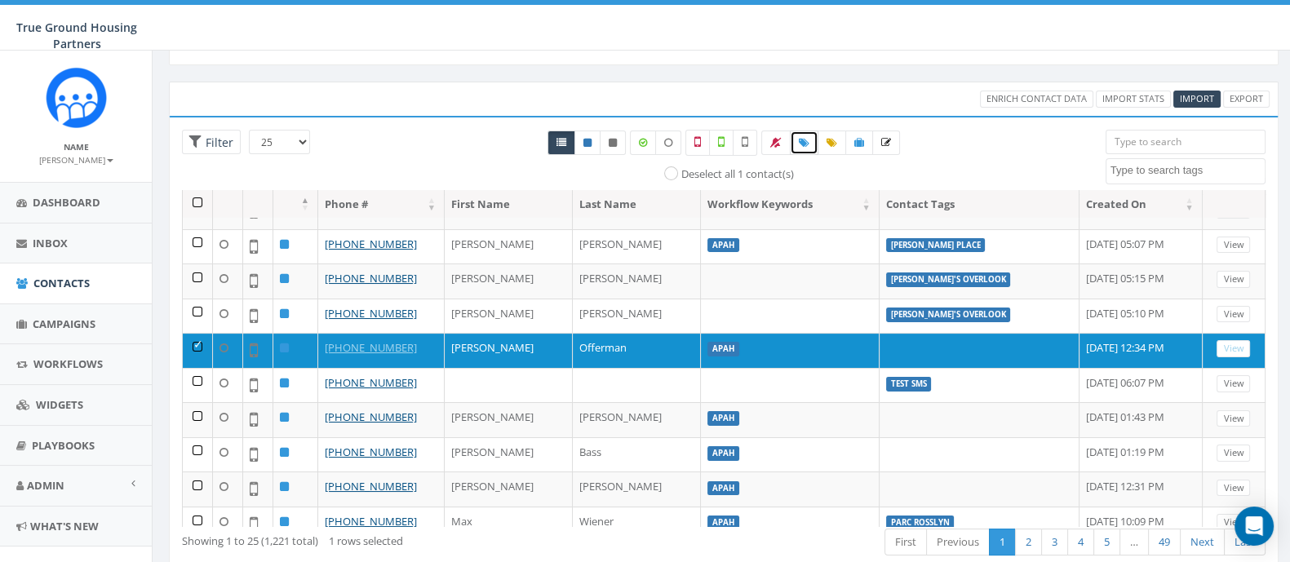
click at [813, 146] on link at bounding box center [804, 143] width 29 height 24
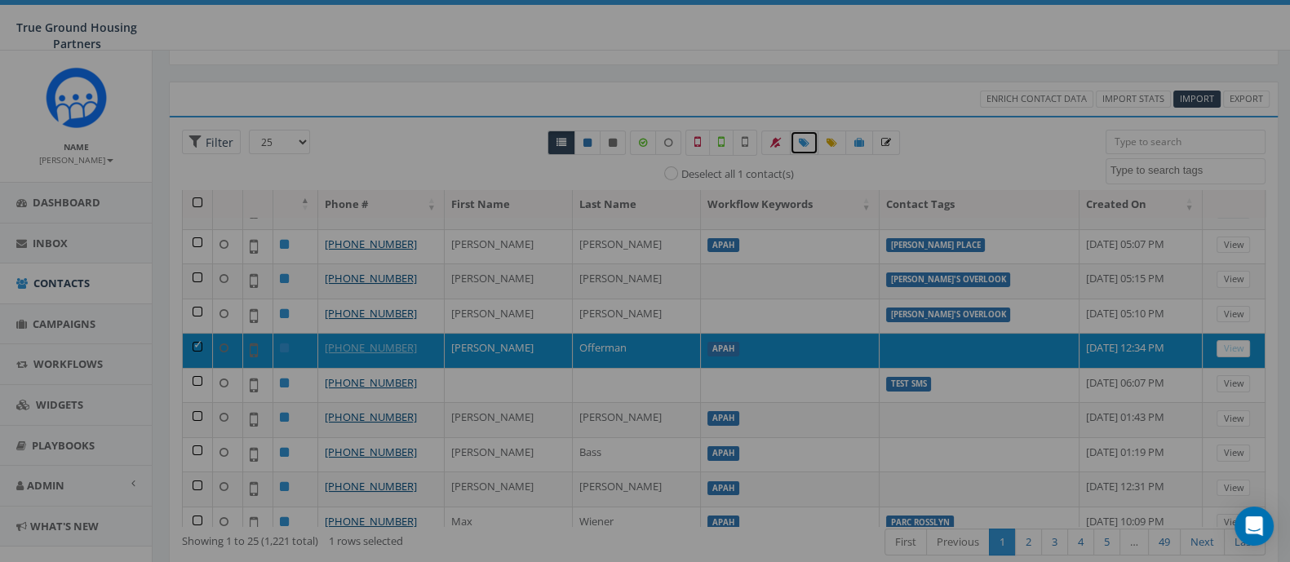
select select
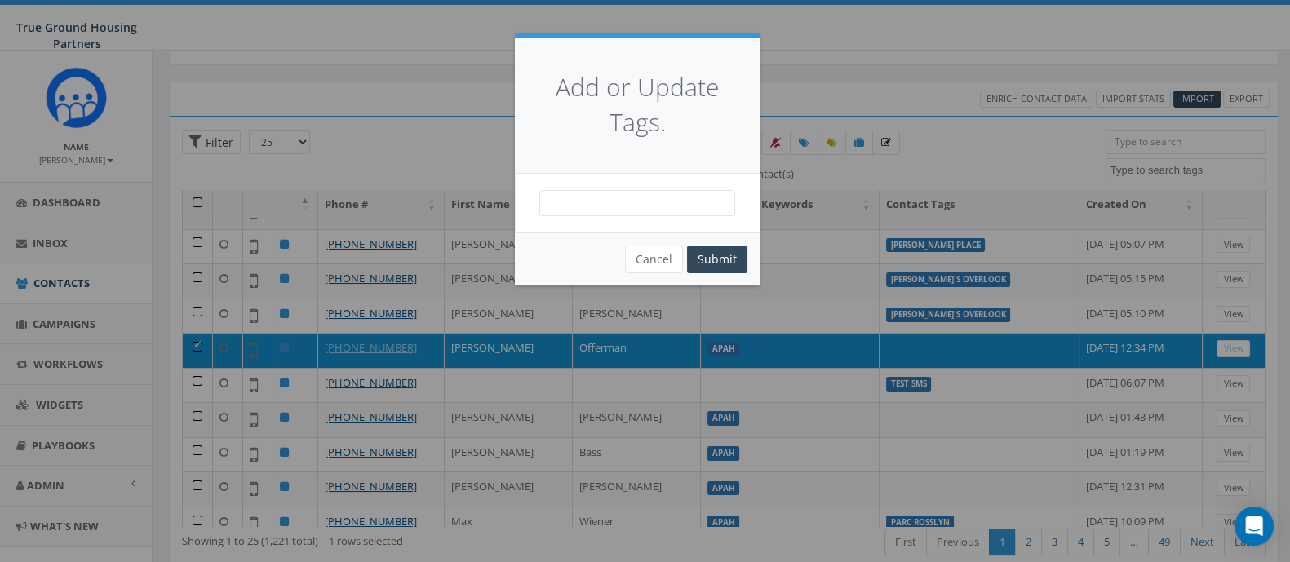
click at [638, 206] on span at bounding box center [637, 203] width 196 height 26
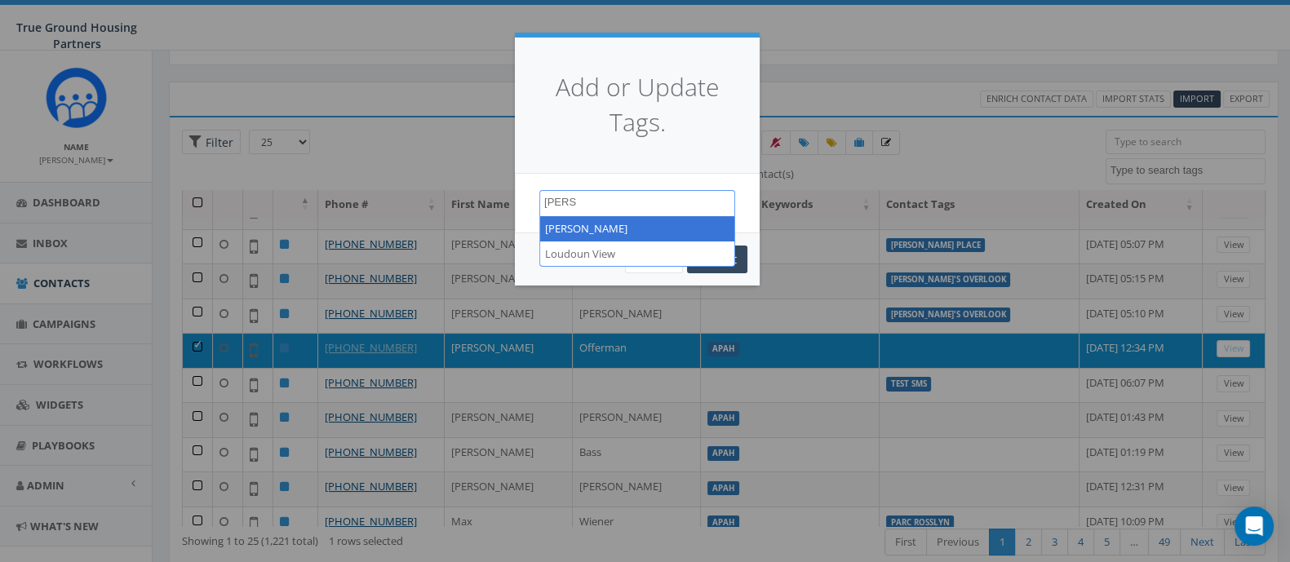
type textarea "Lou"
select select "Lou"
select select
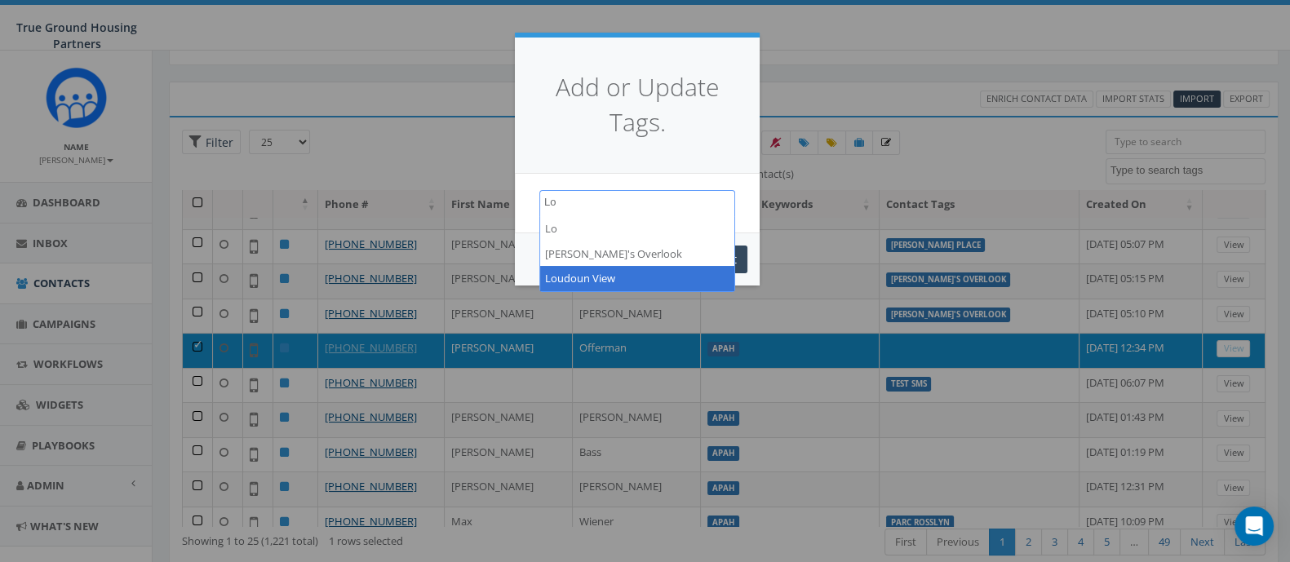
type textarea "Lo"
select select "Loudoun View"
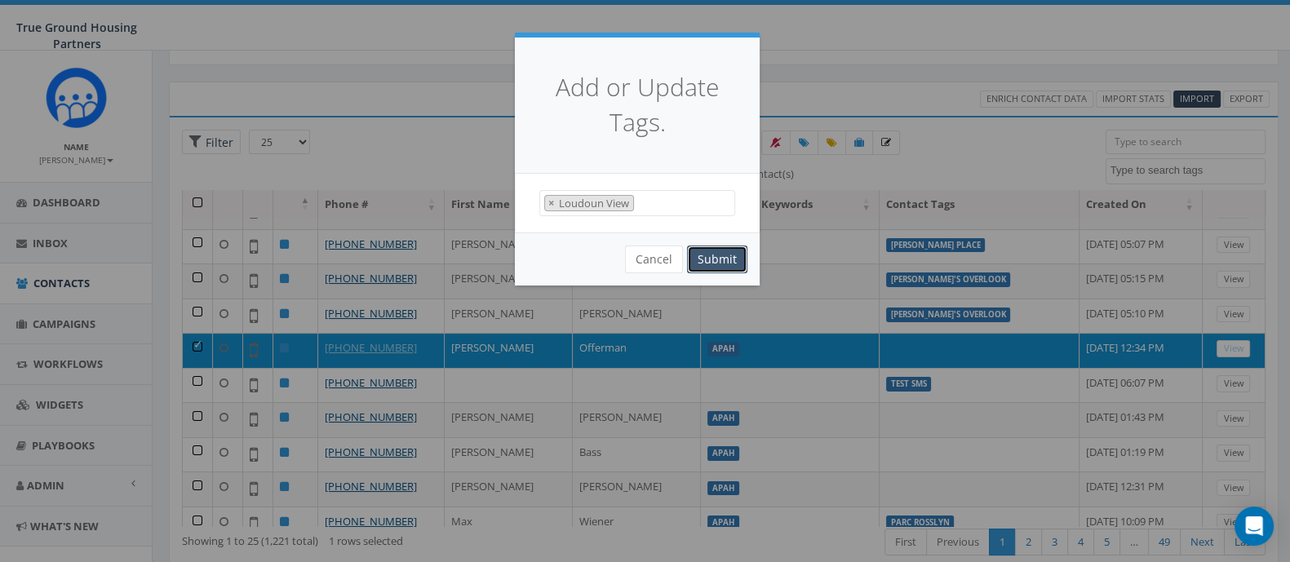
click at [715, 259] on button "Submit" at bounding box center [717, 260] width 60 height 28
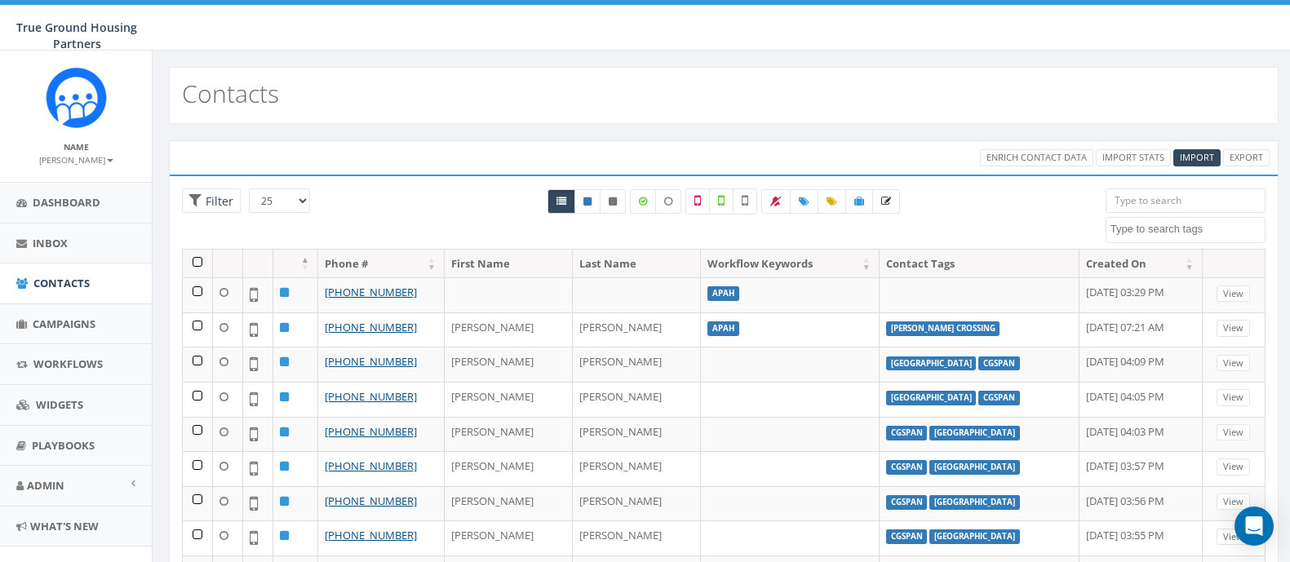
select select
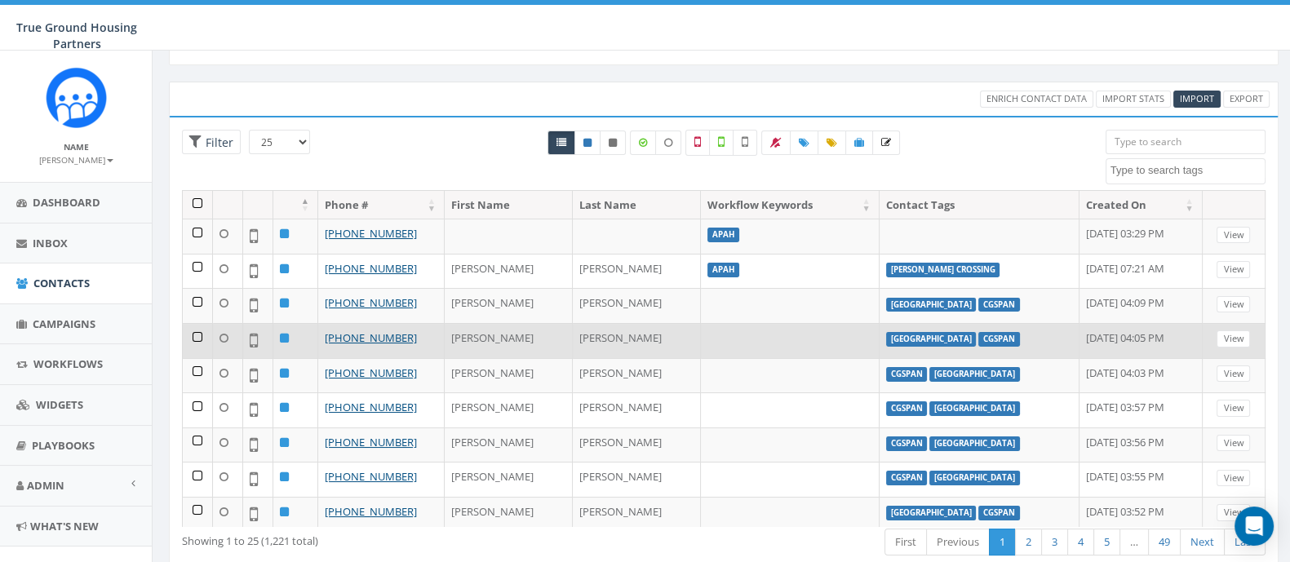
scroll to position [425, 0]
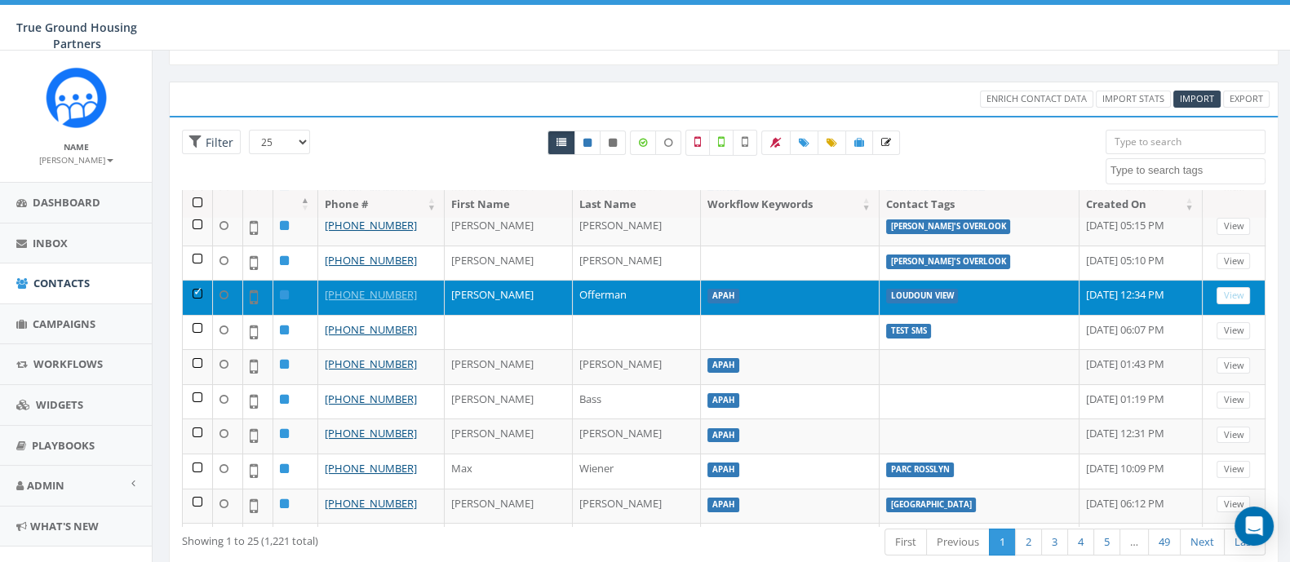
click at [200, 280] on td at bounding box center [198, 297] width 30 height 35
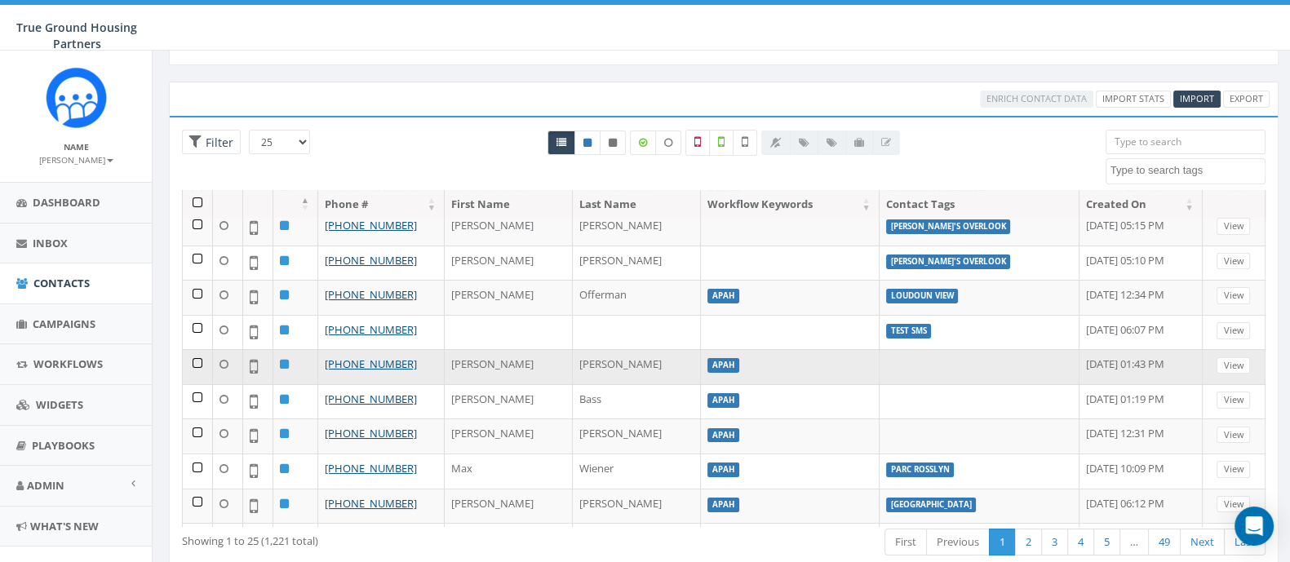
click at [197, 349] on td at bounding box center [198, 366] width 30 height 35
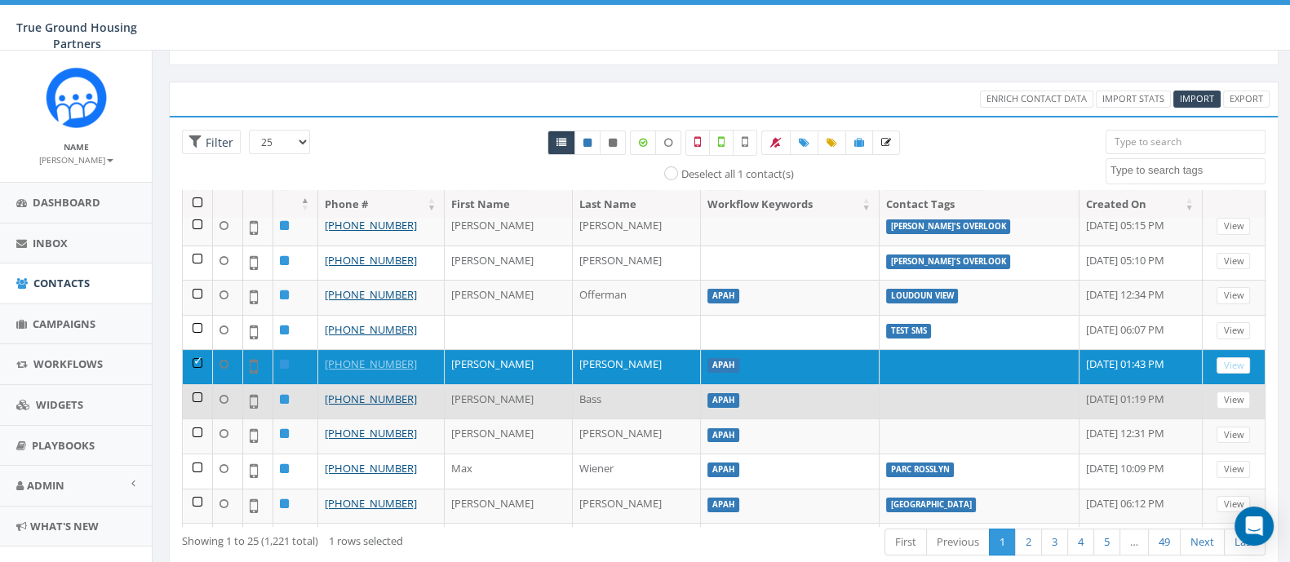
click at [193, 384] on td at bounding box center [198, 401] width 30 height 35
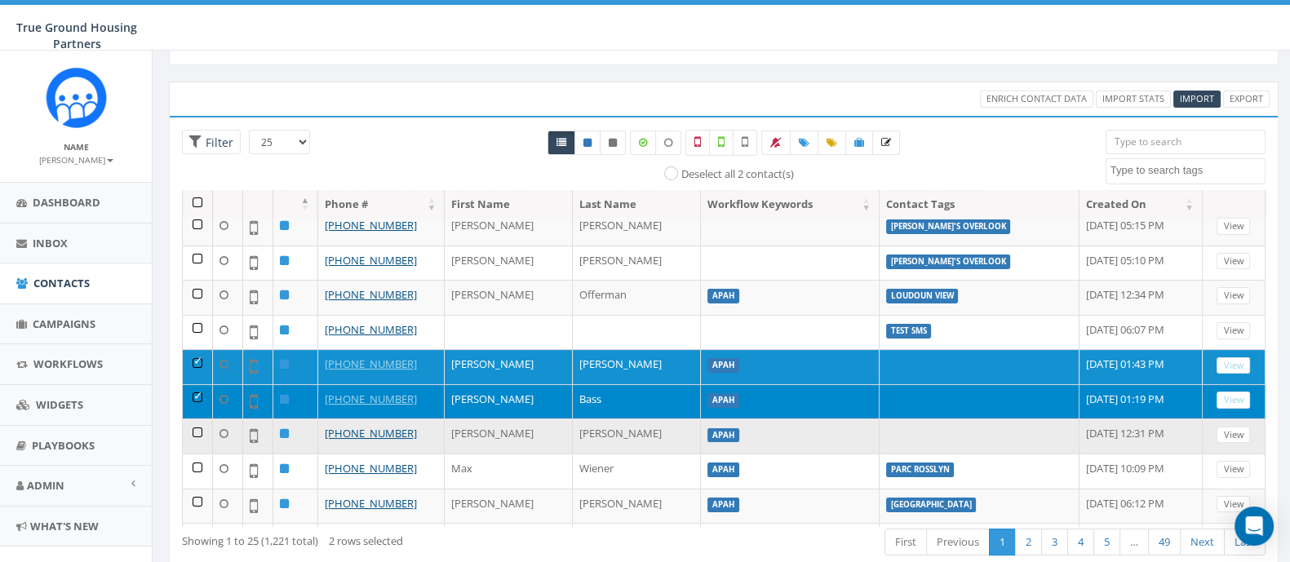
click at [192, 418] on td at bounding box center [198, 435] width 30 height 35
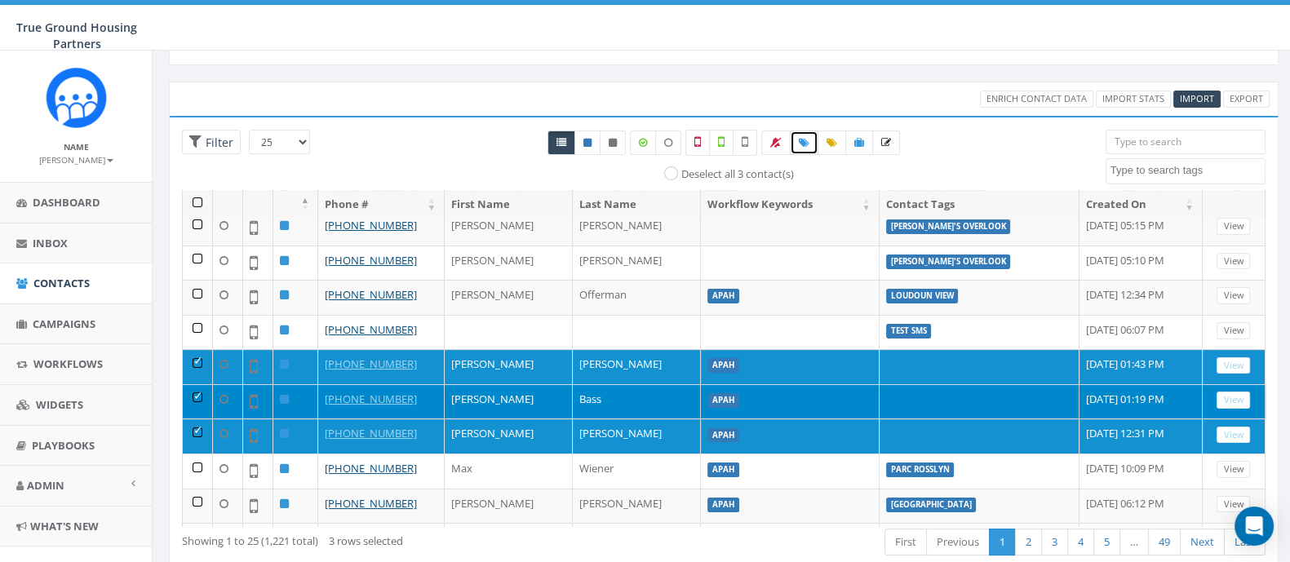
click at [808, 140] on link at bounding box center [804, 143] width 29 height 24
select select
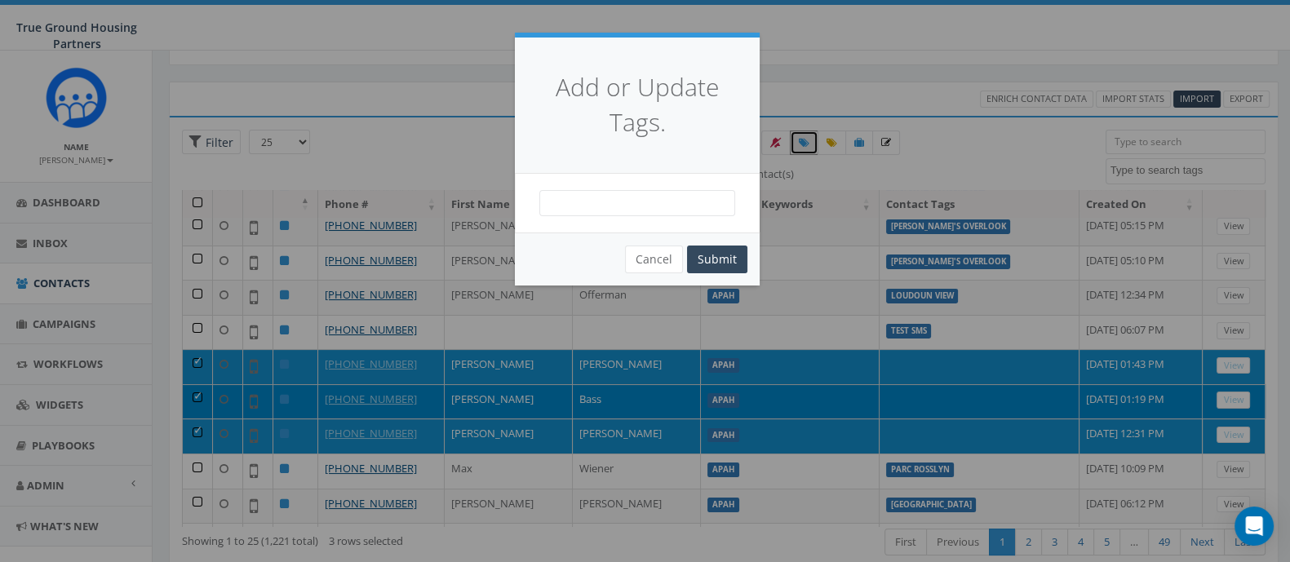
click at [661, 201] on span at bounding box center [637, 203] width 196 height 26
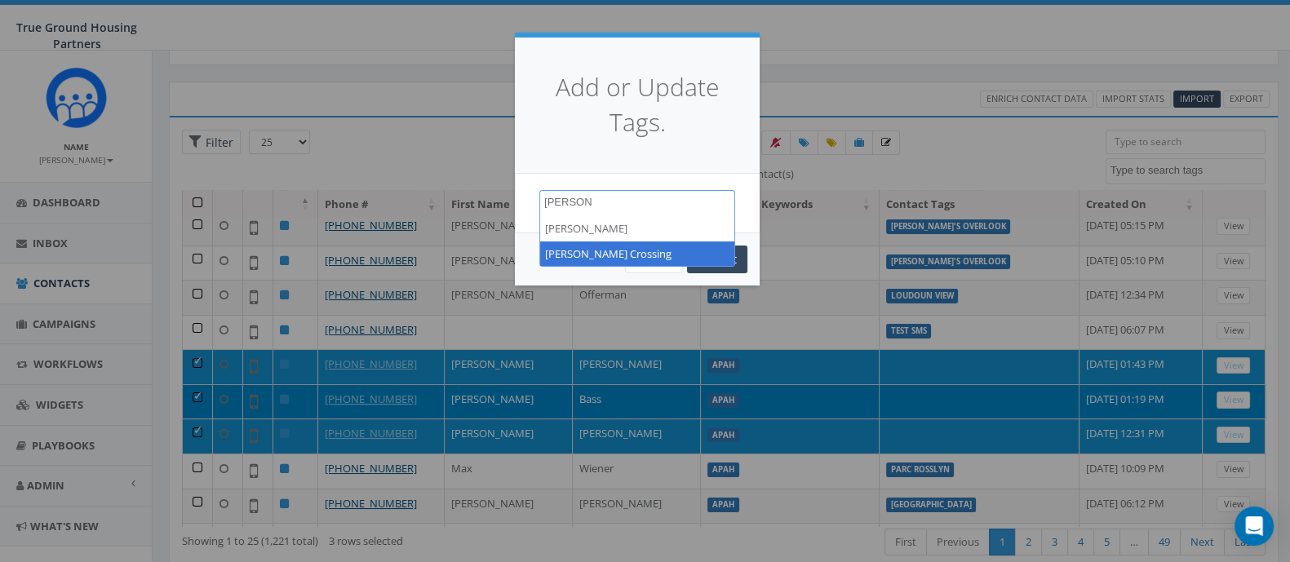
type textarea "[PERSON_NAME]"
select select "[PERSON_NAME] Crossing"
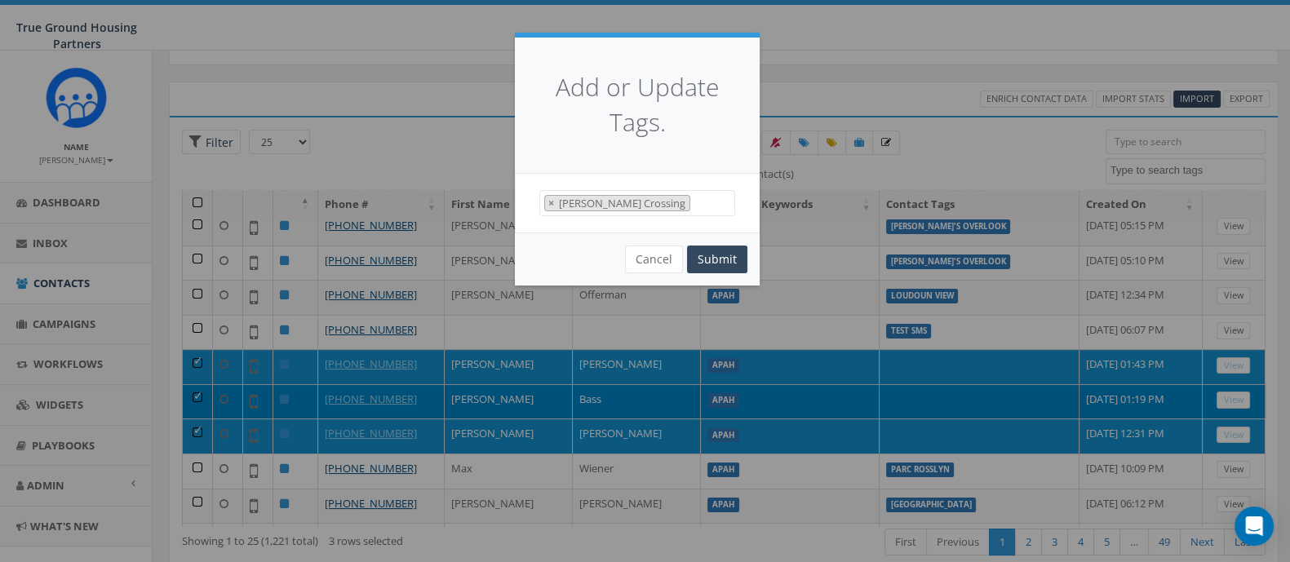
scroll to position [690, 0]
click at [720, 265] on button "Submit" at bounding box center [717, 260] width 60 height 28
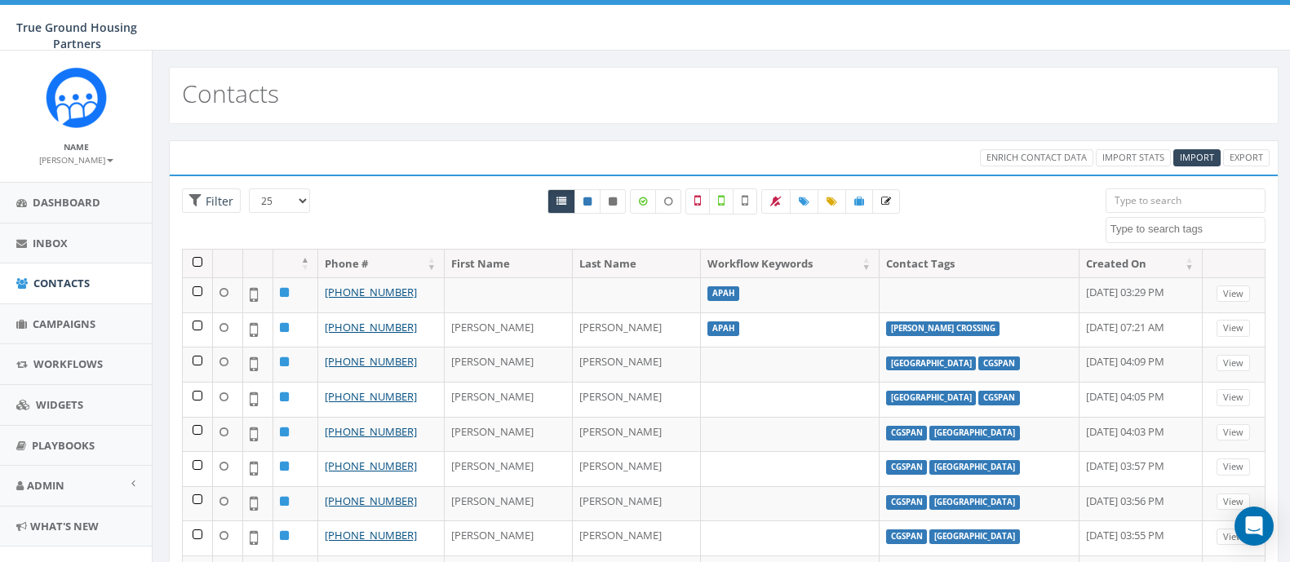
select select
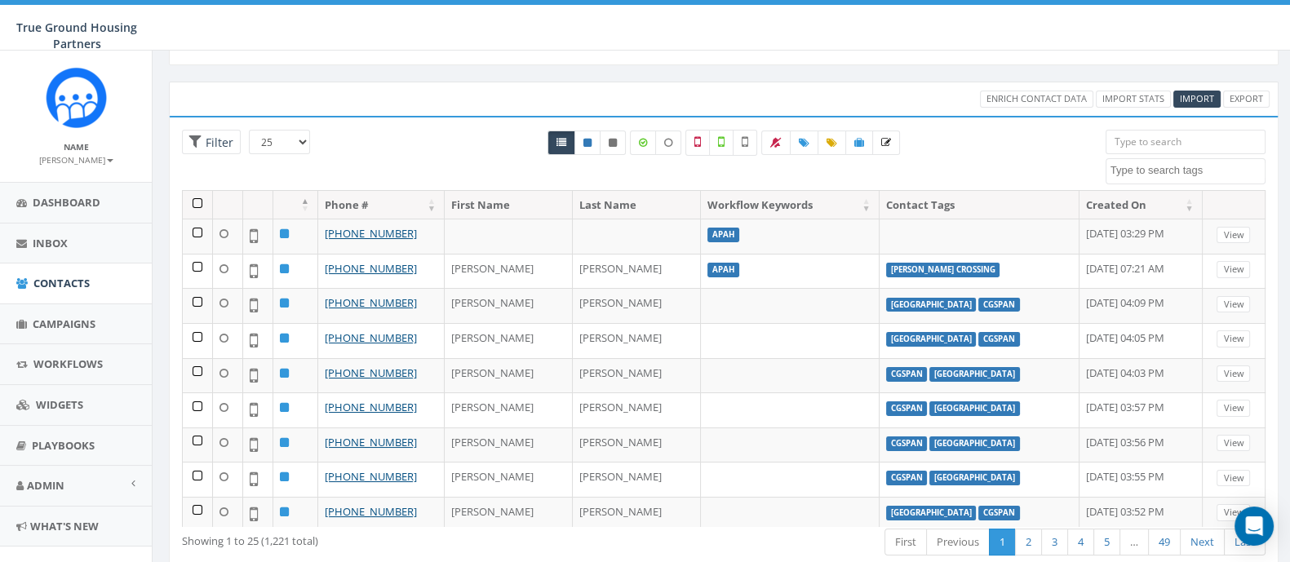
scroll to position [467, 0]
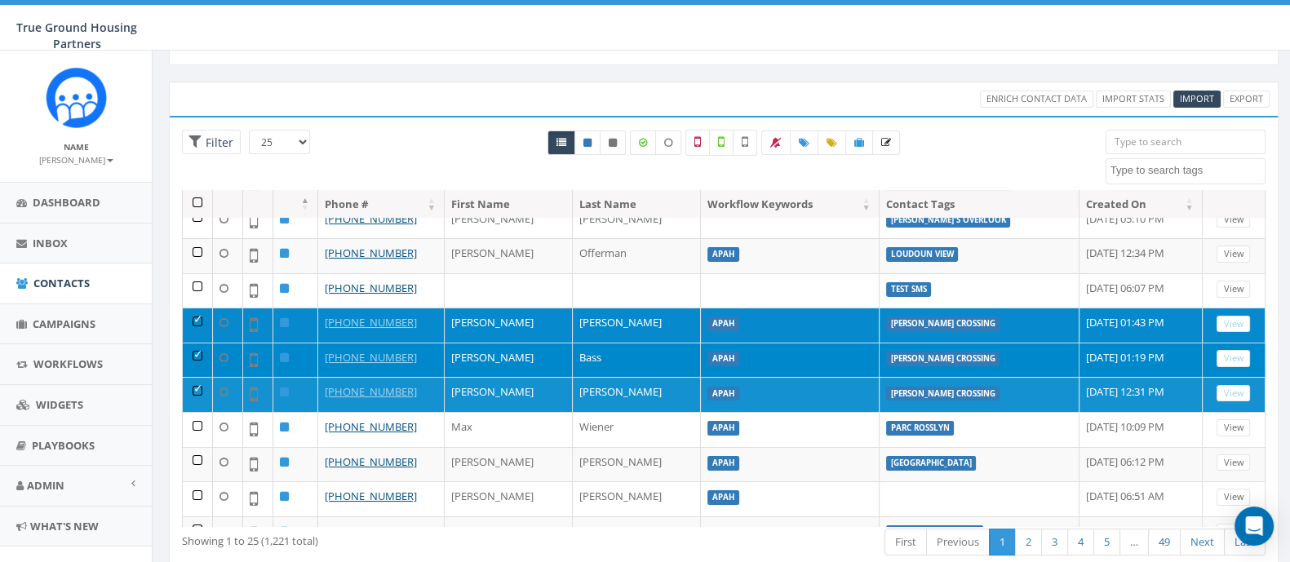
click at [195, 308] on td at bounding box center [198, 325] width 30 height 35
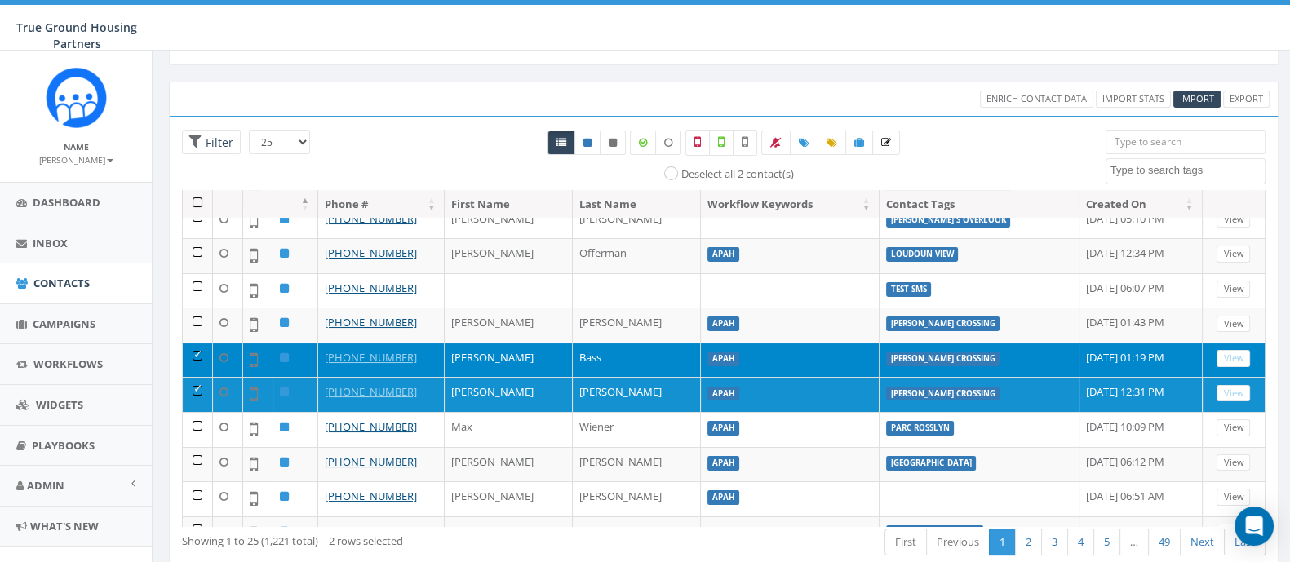
click at [193, 343] on td at bounding box center [198, 360] width 30 height 35
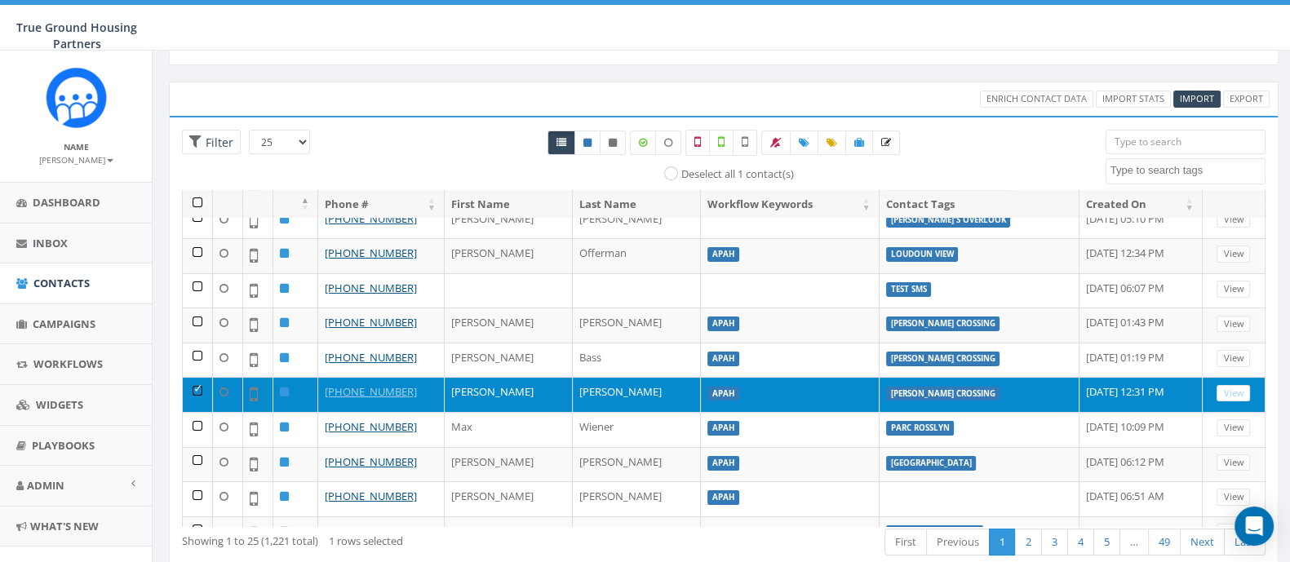
click at [195, 377] on td at bounding box center [198, 394] width 30 height 35
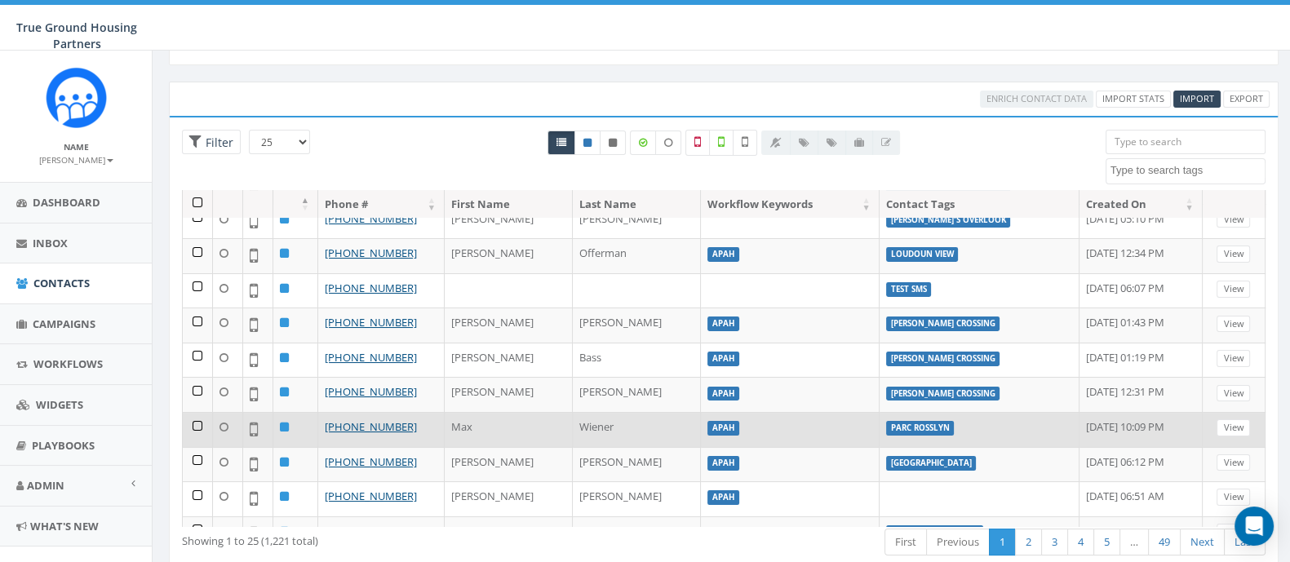
scroll to position [538, 0]
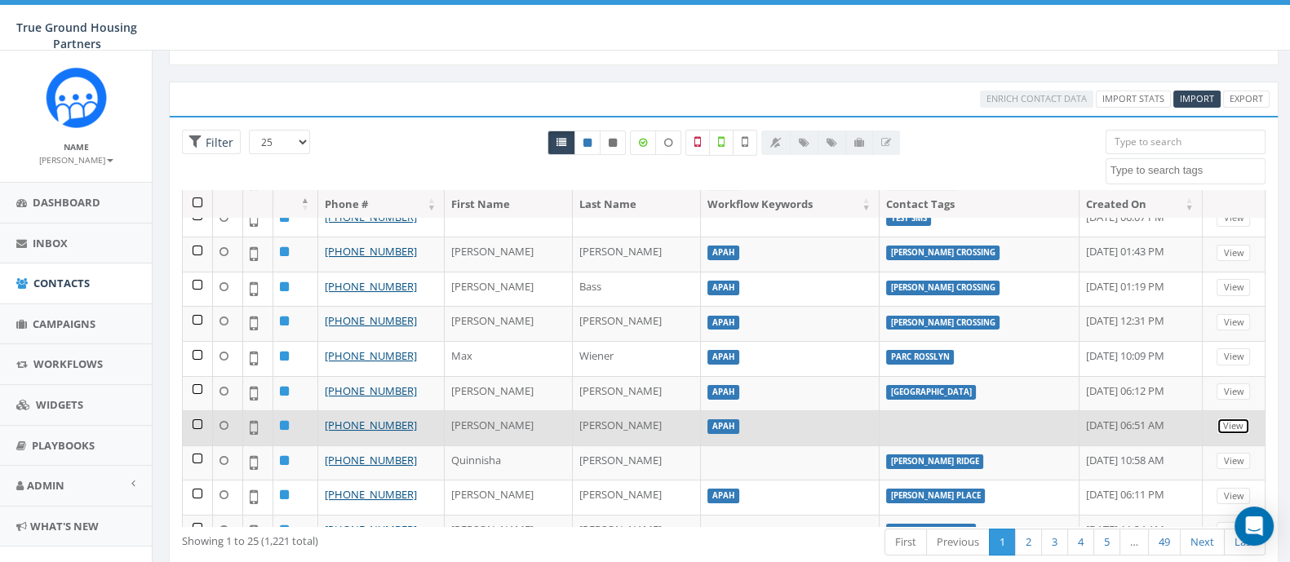
click at [1216, 418] on link "View" at bounding box center [1232, 426] width 33 height 17
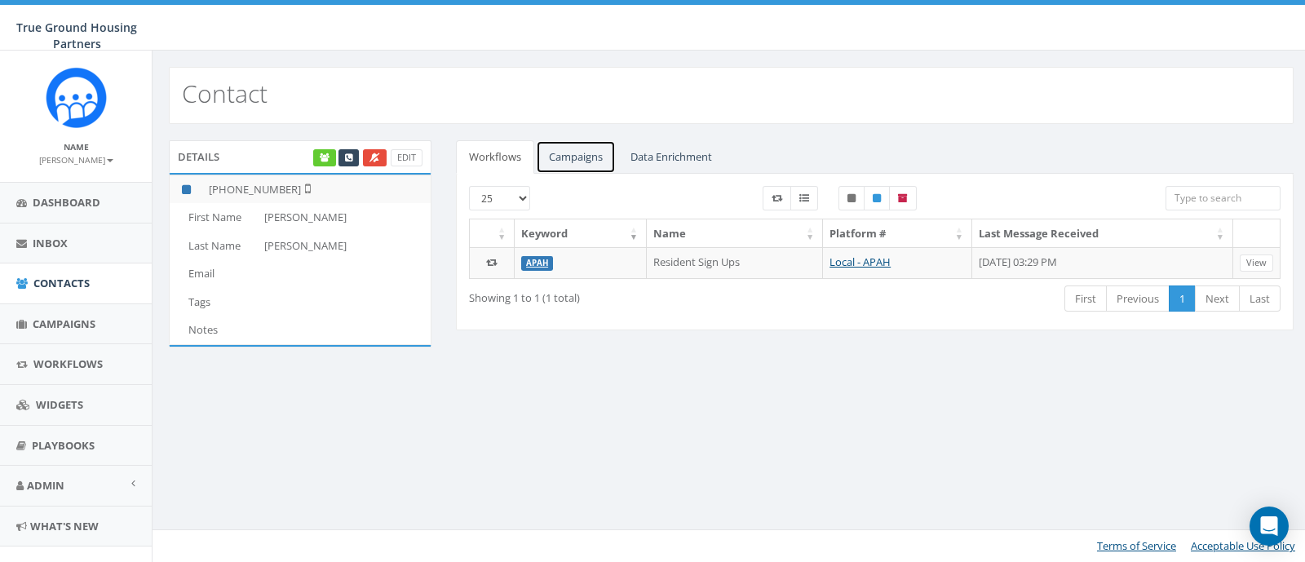
click at [564, 161] on link "Campaigns" at bounding box center [576, 156] width 80 height 33
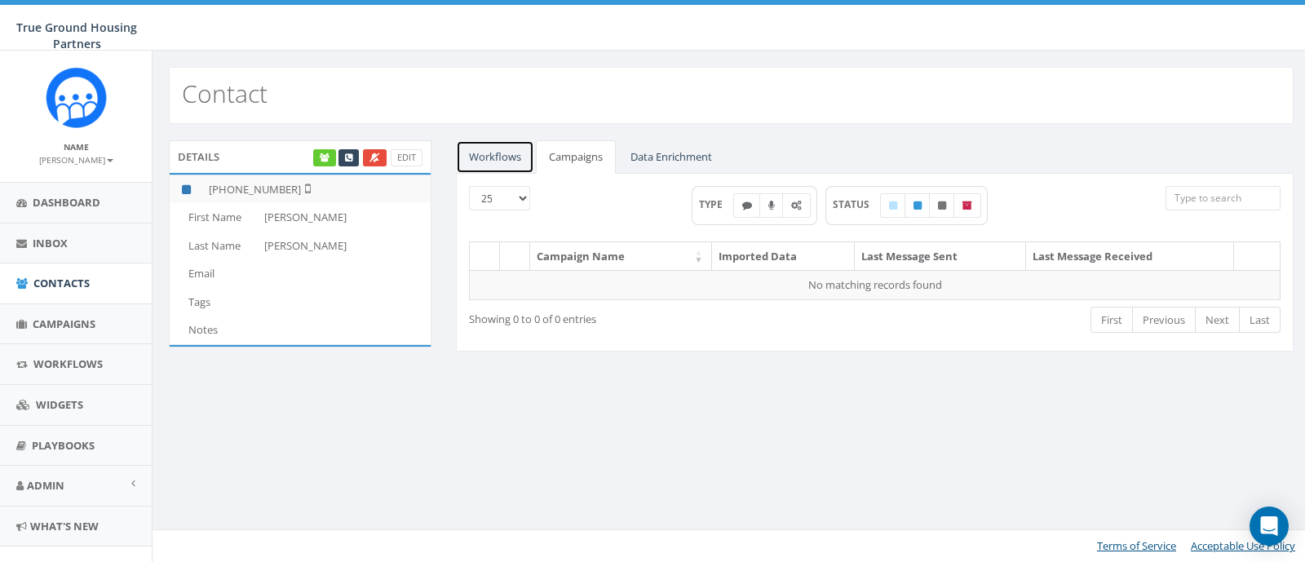
click at [496, 162] on link "Workflows" at bounding box center [495, 156] width 78 height 33
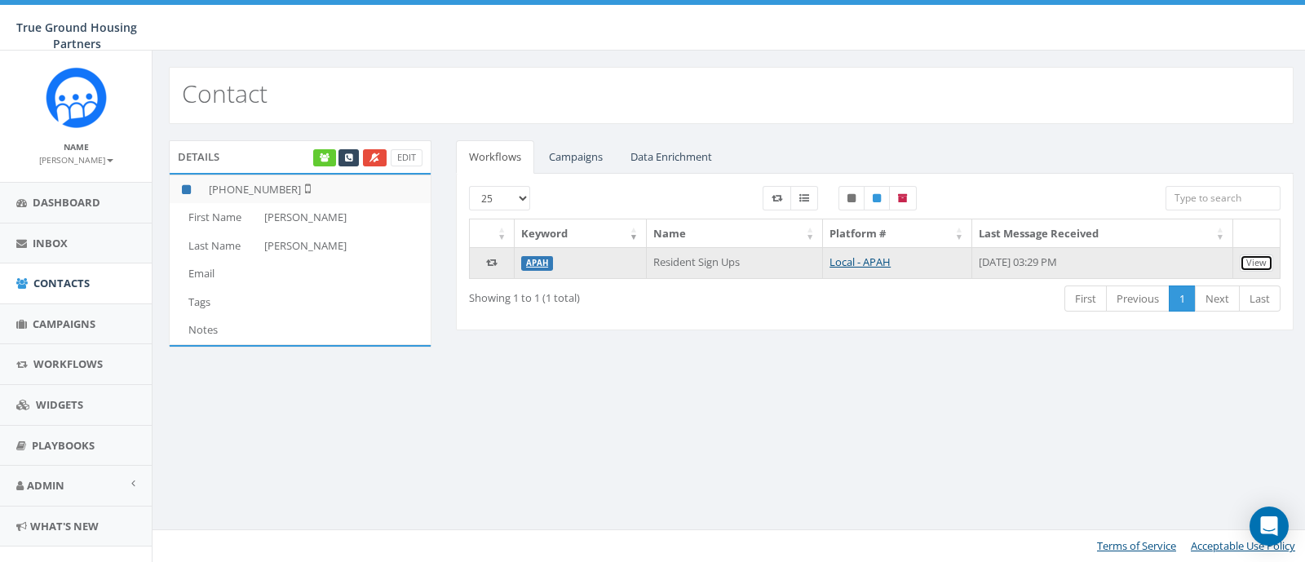
click at [1255, 262] on link "View" at bounding box center [1256, 262] width 33 height 17
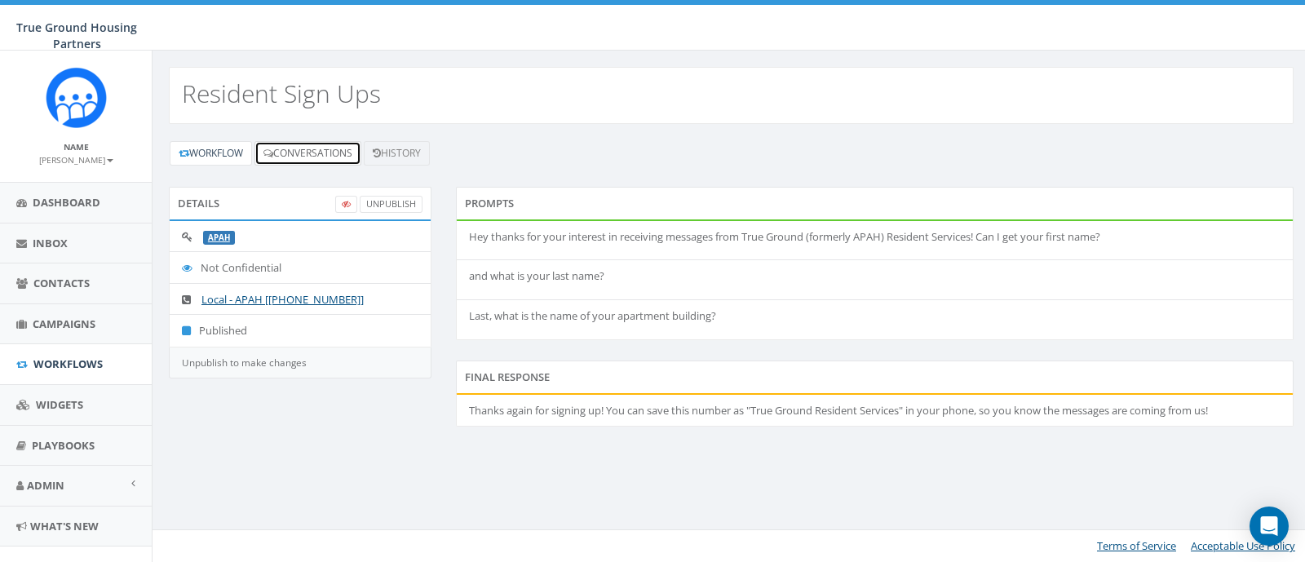
click at [319, 152] on link "Conversations" at bounding box center [307, 153] width 107 height 24
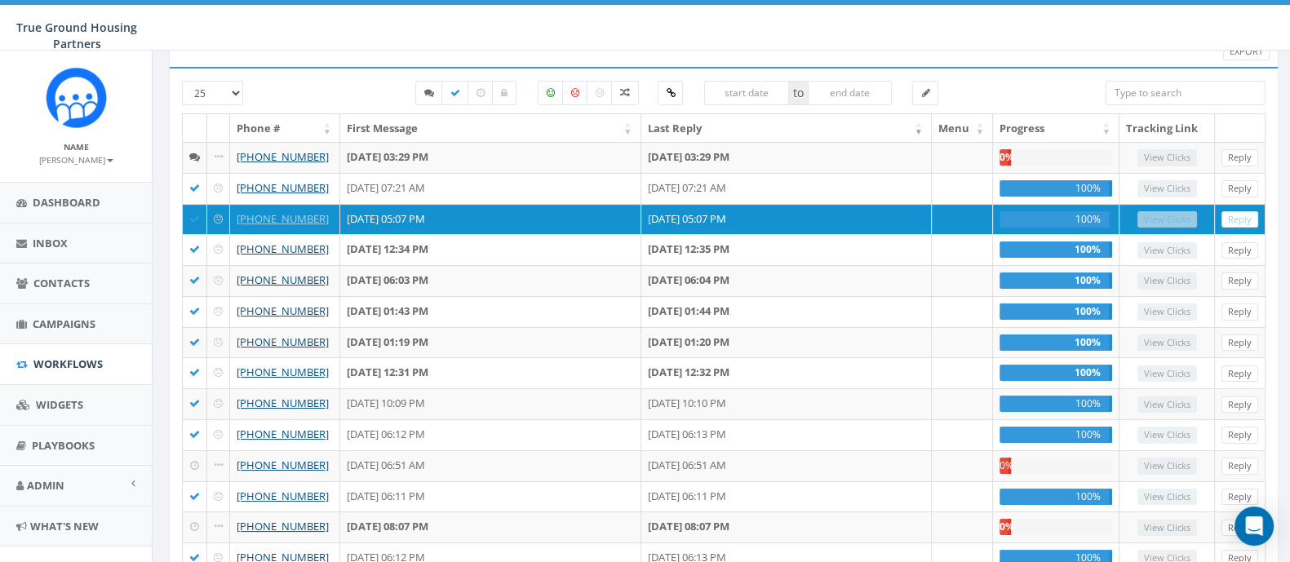
scroll to position [154, 0]
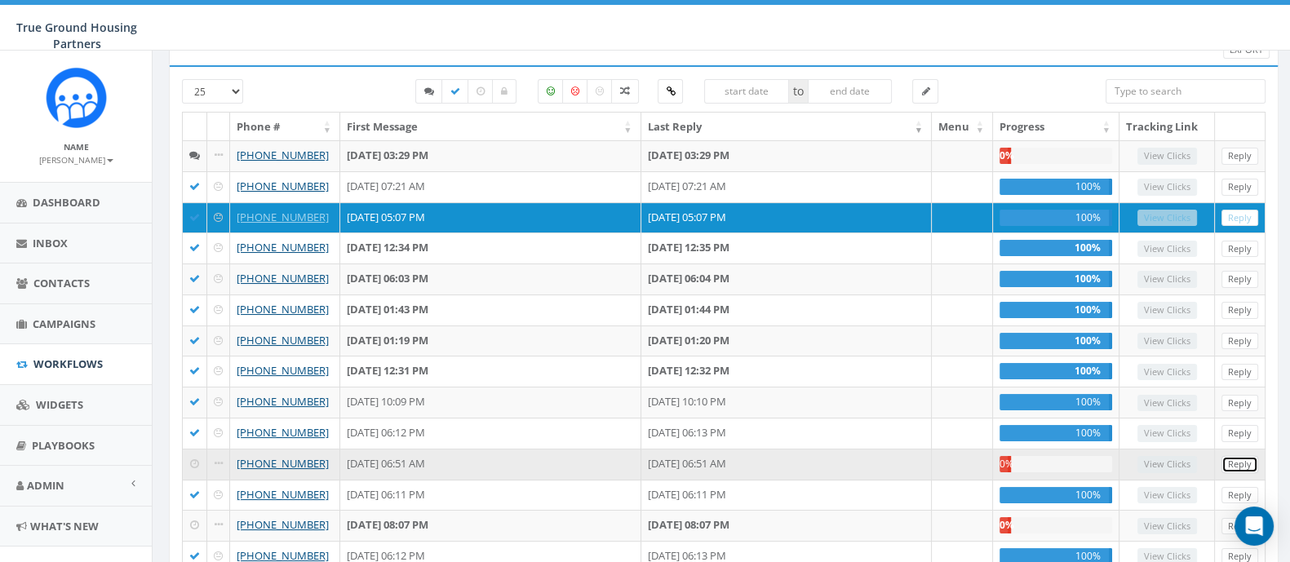
click at [1233, 462] on link "Reply" at bounding box center [1239, 464] width 37 height 17
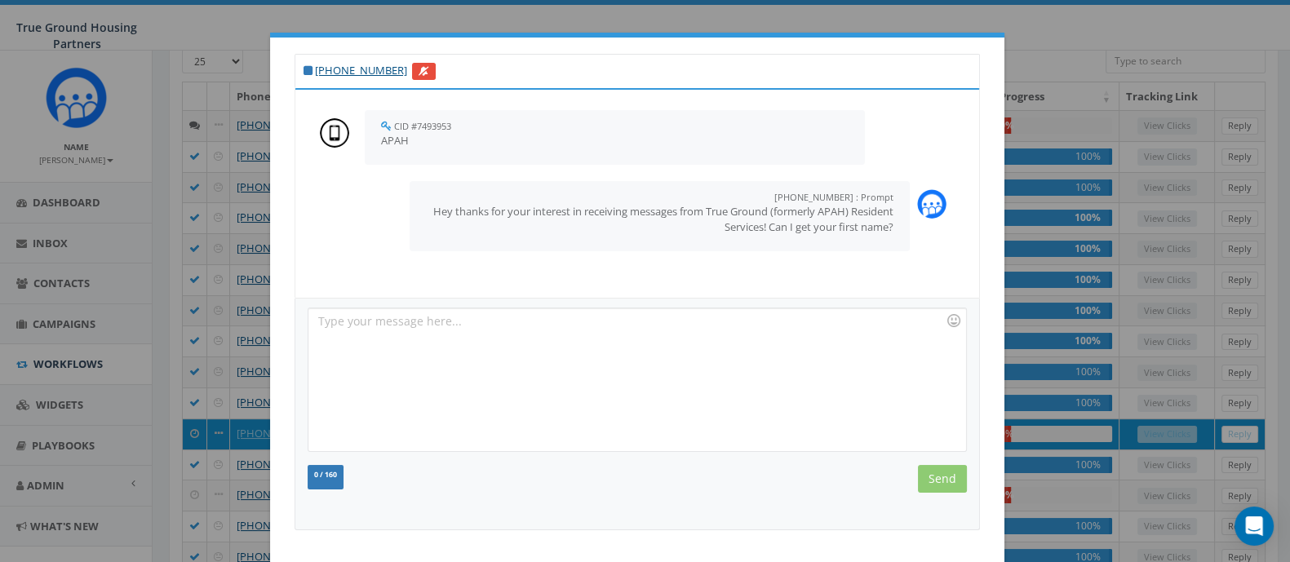
scroll to position [81, 0]
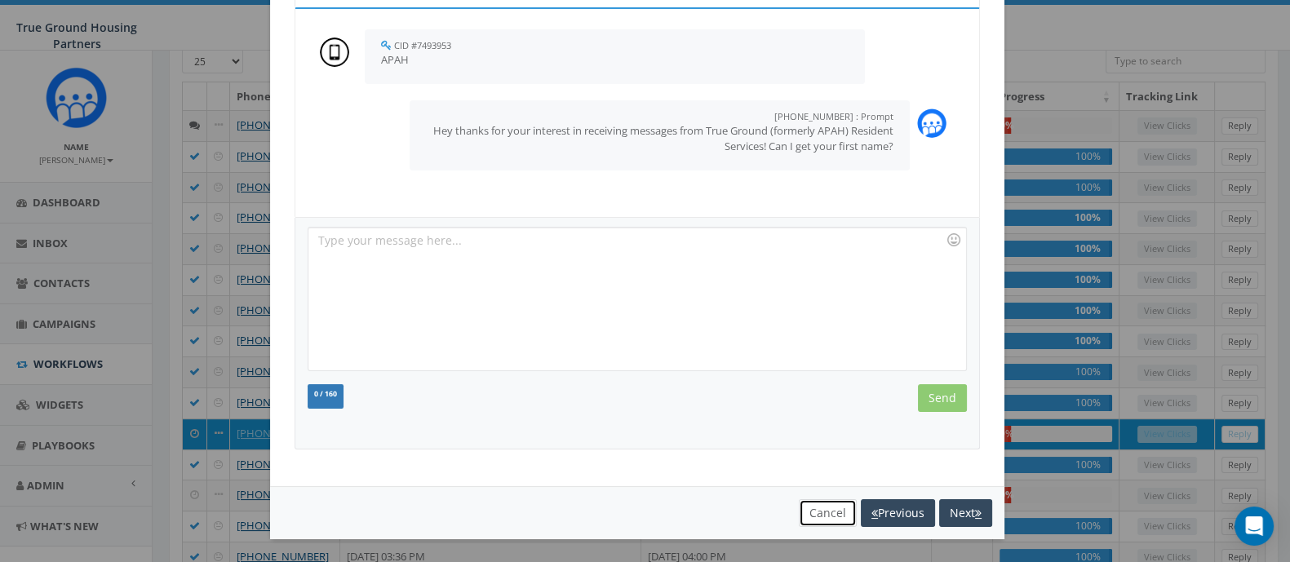
click at [821, 508] on button "Cancel" at bounding box center [828, 513] width 58 height 28
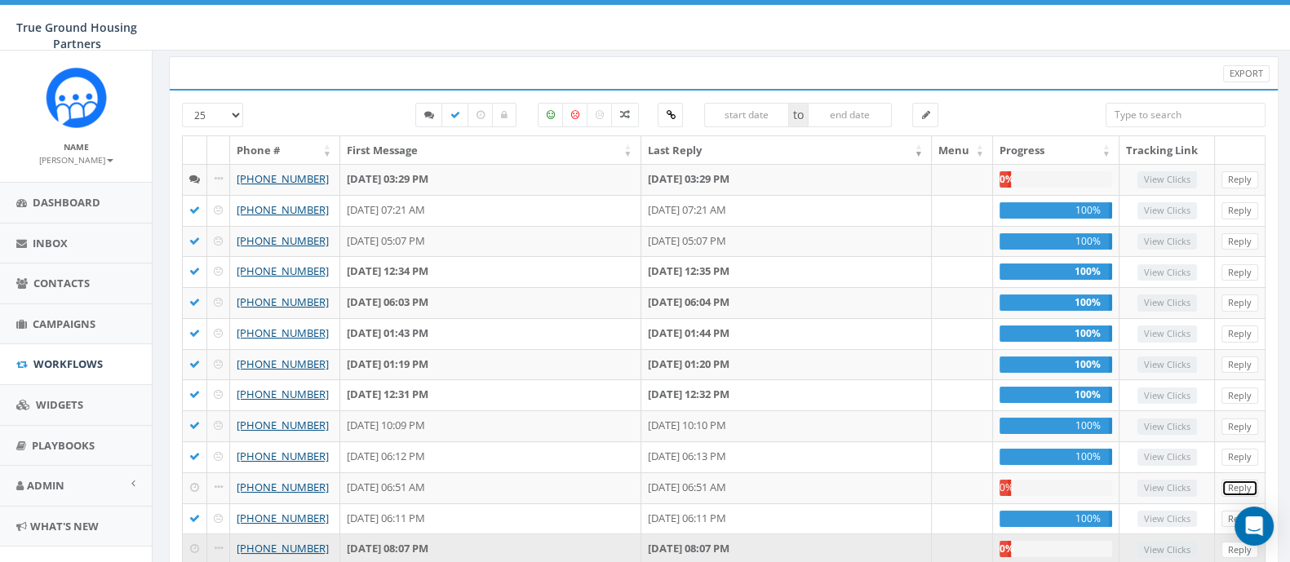
scroll to position [0, 0]
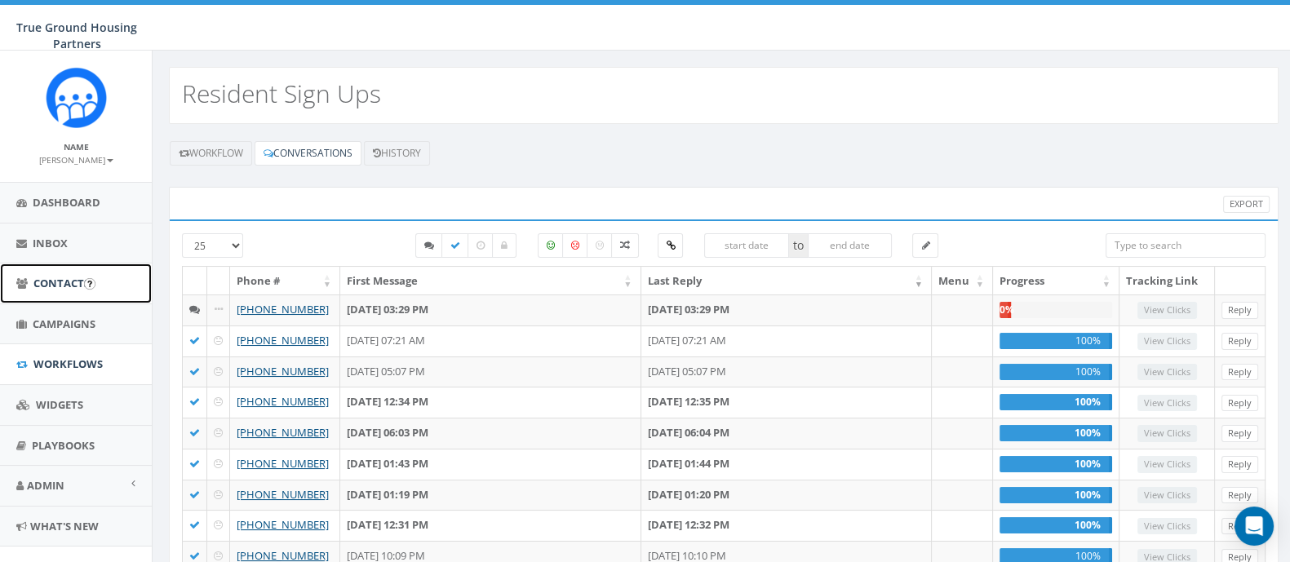
click at [47, 288] on span "Contacts" at bounding box center [61, 283] width 56 height 15
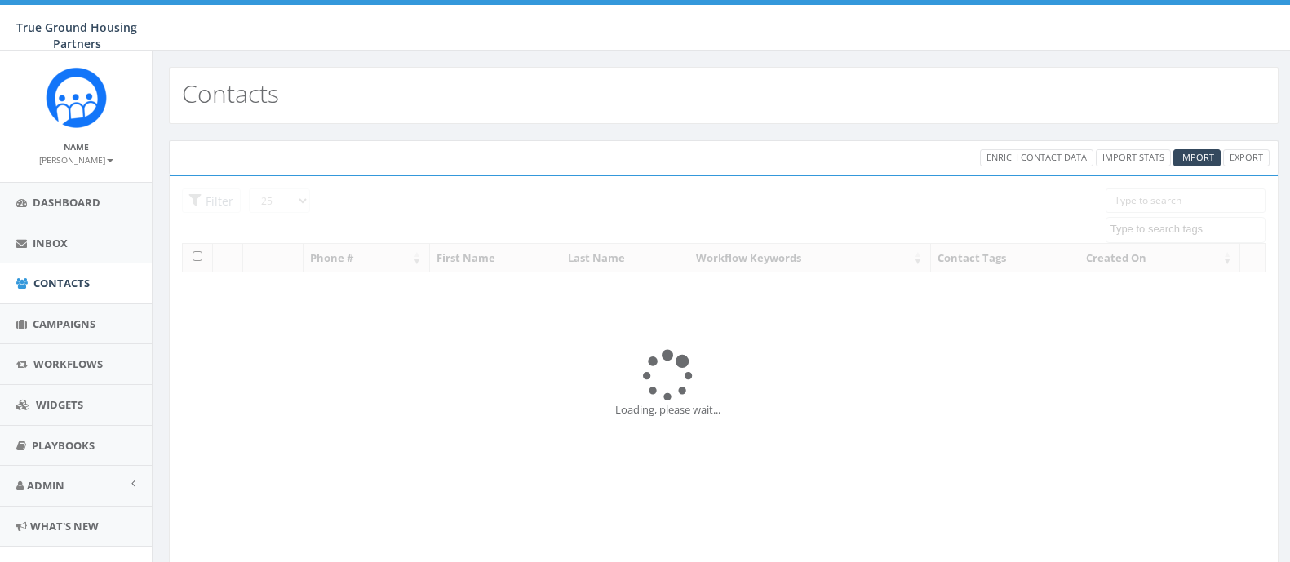
select select
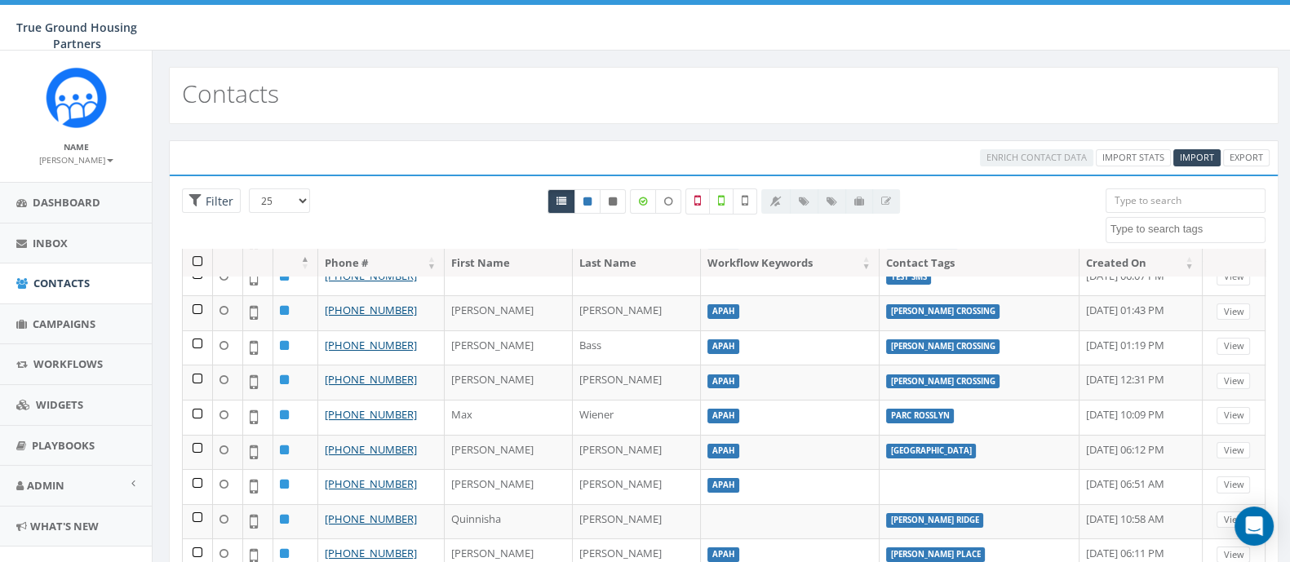
scroll to position [105, 0]
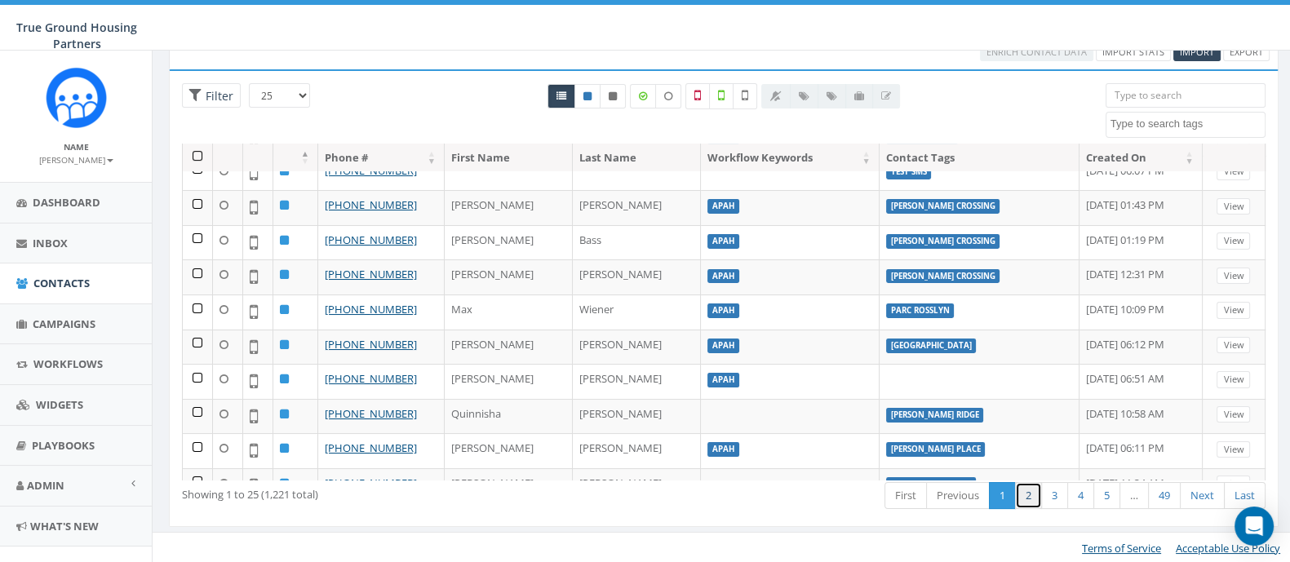
click at [1024, 505] on link "2" at bounding box center [1028, 495] width 27 height 27
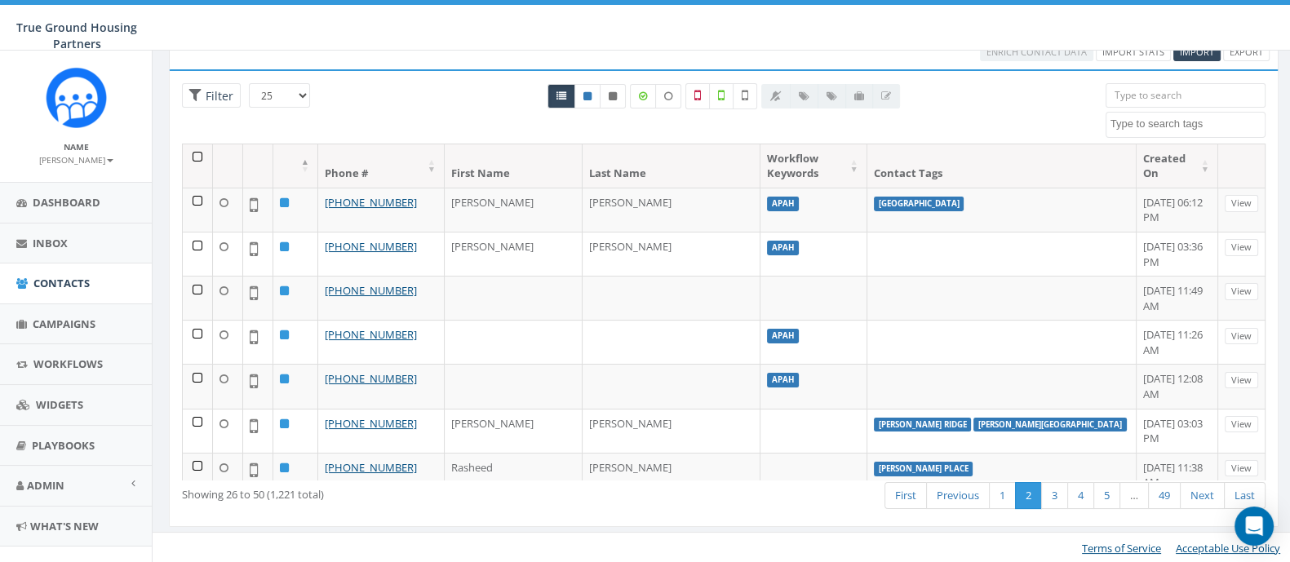
scroll to position [1, 0]
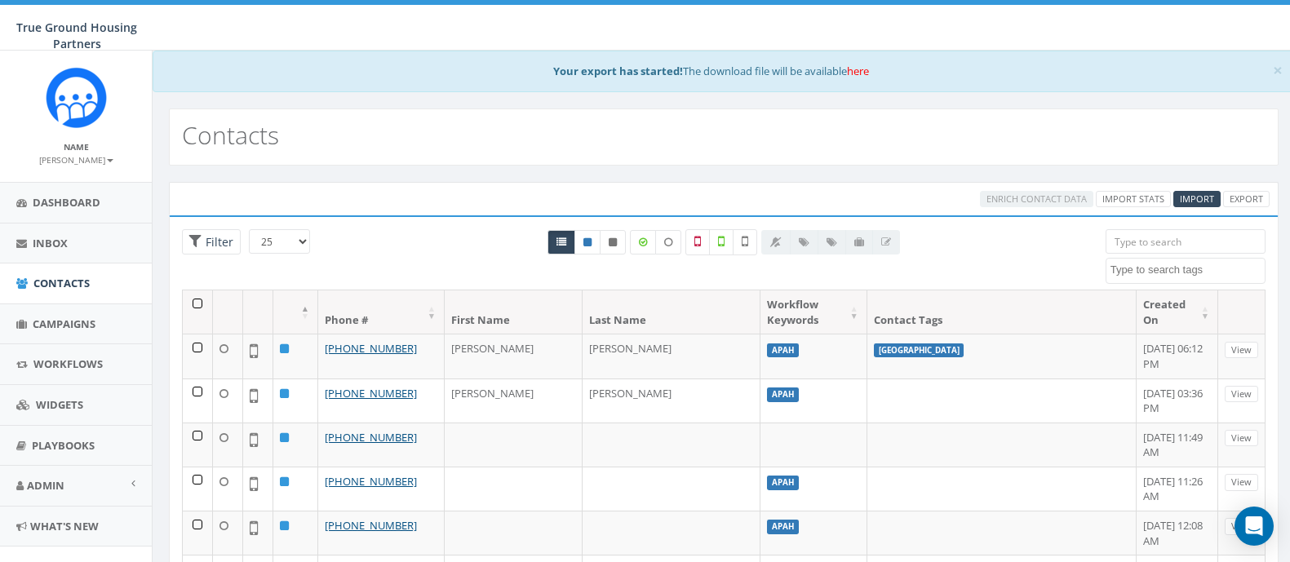
select select
click at [852, 69] on link "here" at bounding box center [858, 71] width 22 height 15
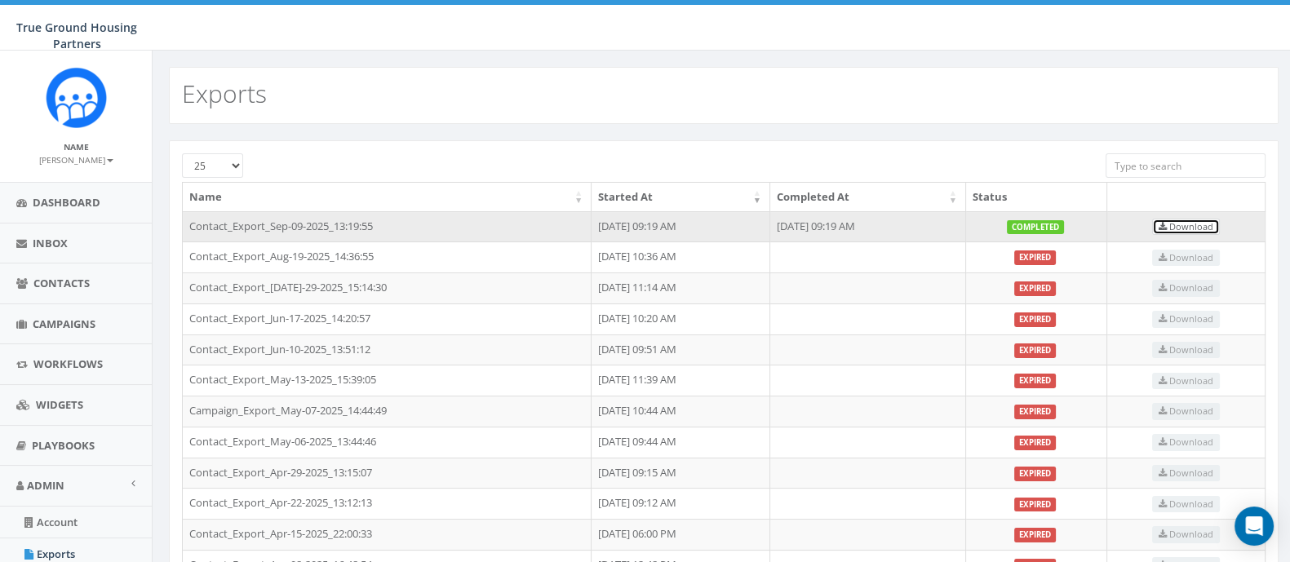
click at [1189, 228] on span "Download" at bounding box center [1185, 226] width 55 height 12
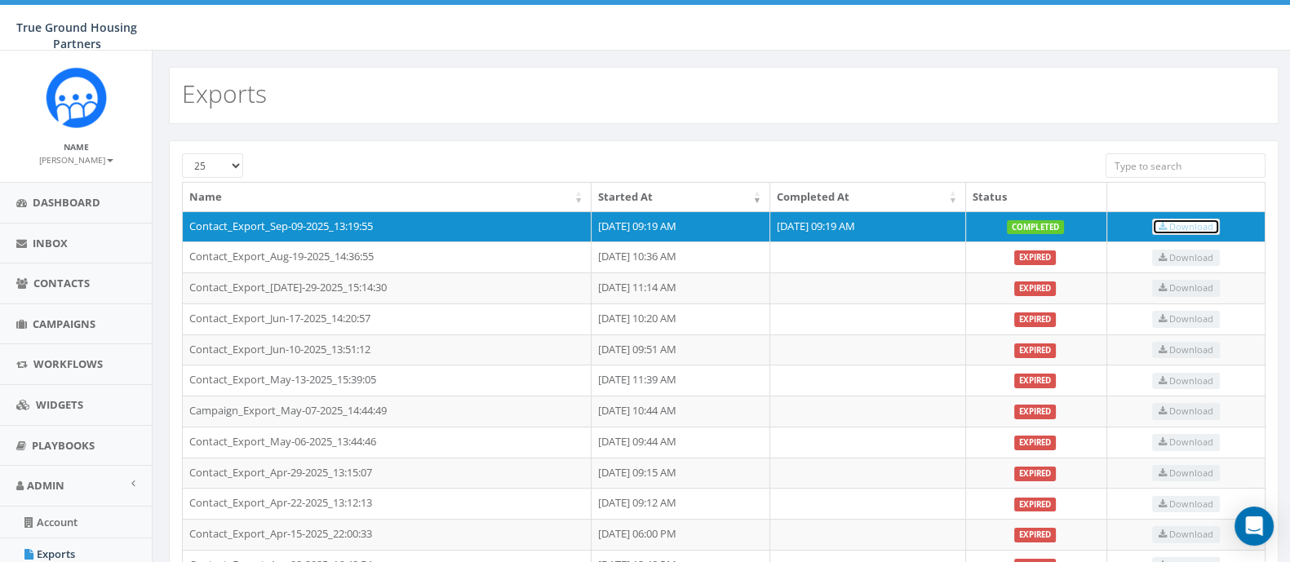
scroll to position [491, 0]
